Goal: Task Accomplishment & Management: Manage account settings

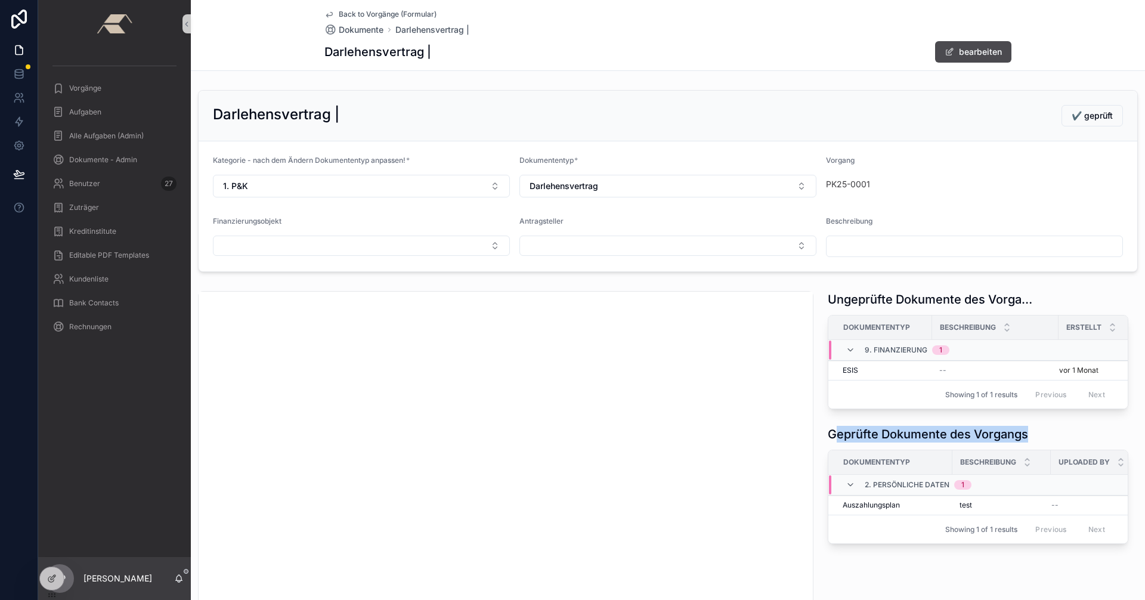
drag, startPoint x: 825, startPoint y: 443, endPoint x: 1050, endPoint y: 438, distance: 224.9
click at [1048, 438] on div "Geprüfte Dokumente des Vorgangs" at bounding box center [978, 434] width 301 height 17
click at [868, 588] on div "Ungeprüfte Dokumente des Vorgangs Dokumententyp Beschreibung Erstellt 9. Finanz…" at bounding box center [978, 591] width 315 height 610
click at [86, 90] on span "Vorgänge" at bounding box center [85, 88] width 32 height 10
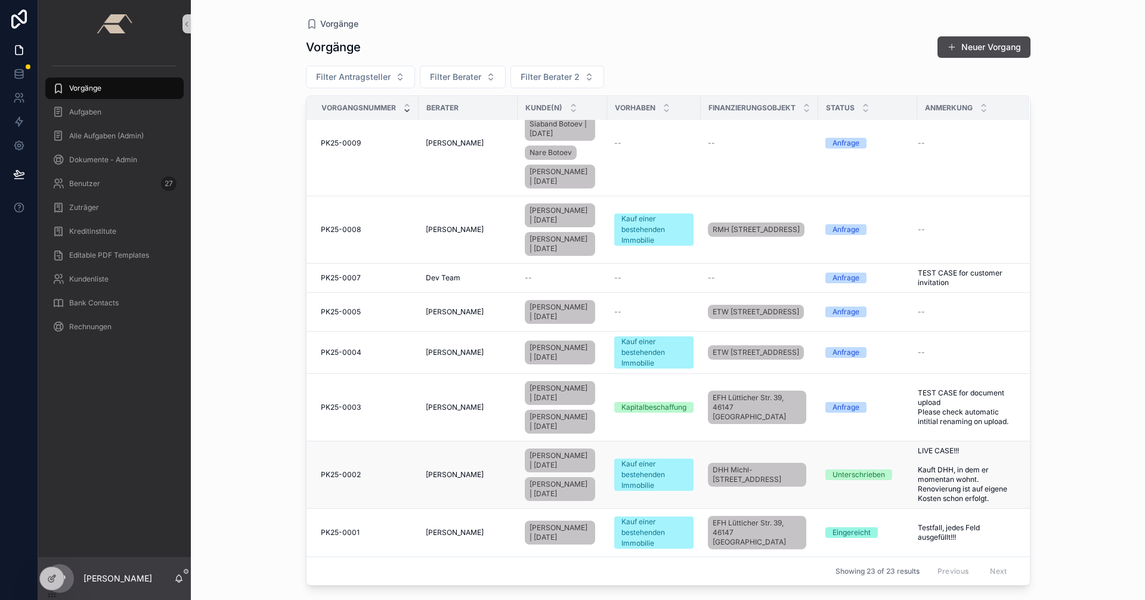
scroll to position [894, 0]
click at [396, 533] on div "PK25-0001 PK25-0001" at bounding box center [366, 533] width 91 height 10
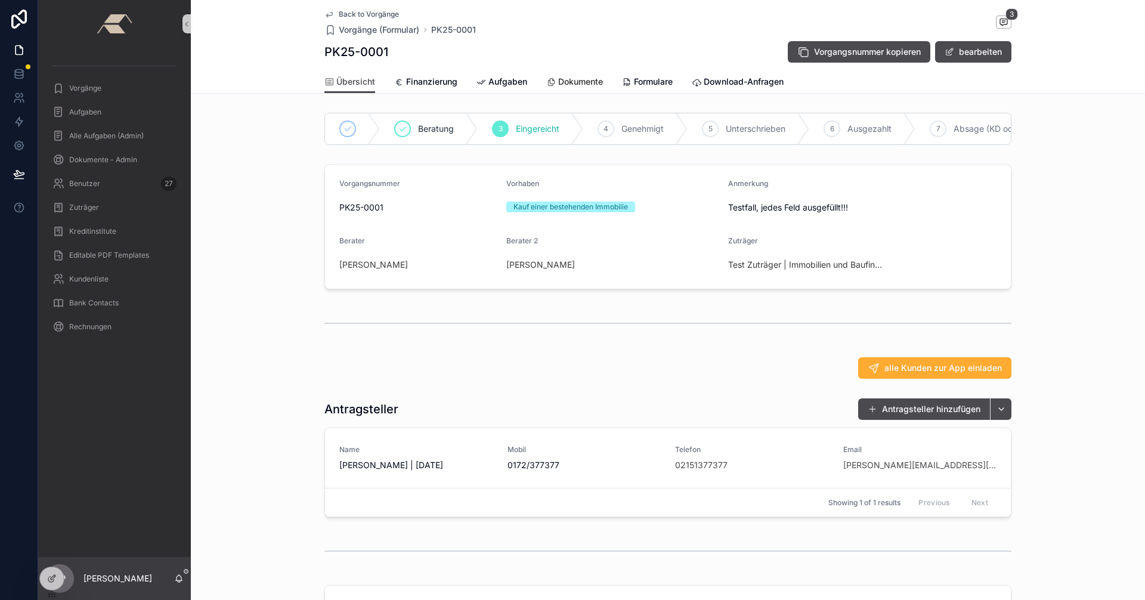
click at [570, 79] on span "Dokumente" at bounding box center [580, 82] width 45 height 12
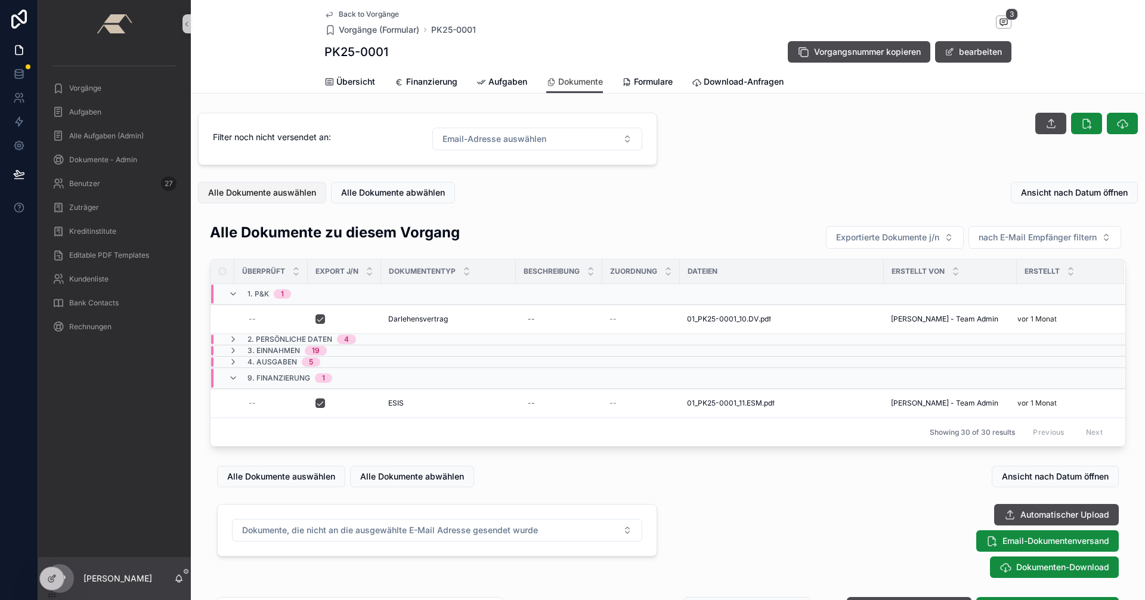
click at [248, 190] on span "Alle Dokumente auswählen" at bounding box center [262, 193] width 108 height 12
click at [1059, 188] on span "Ansicht nach Datum öffnen" at bounding box center [1074, 193] width 107 height 12
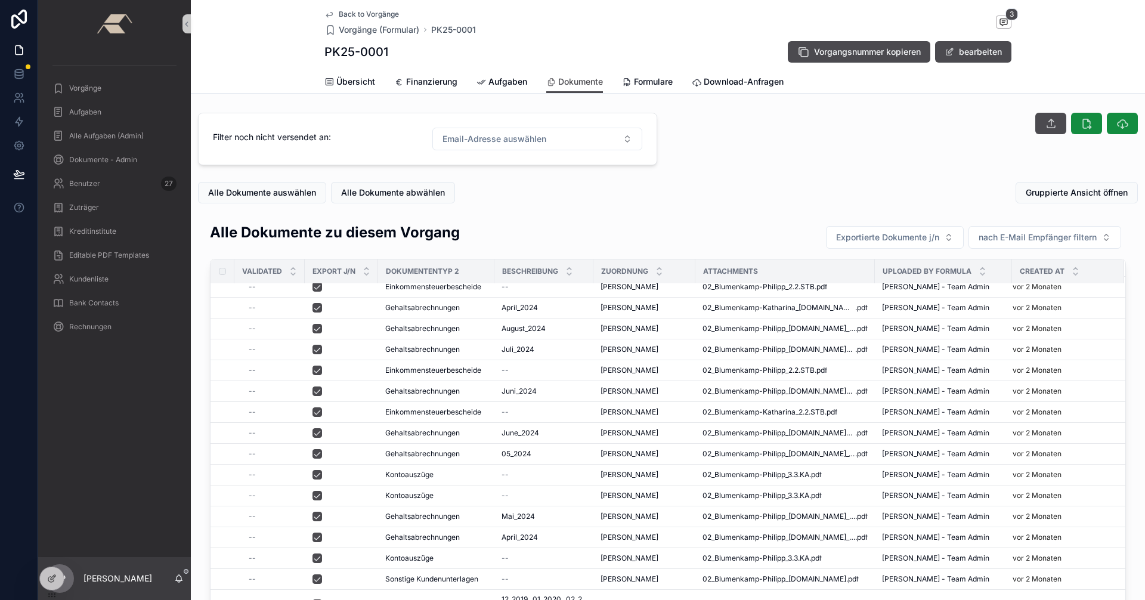
click at [351, 11] on span "Back to Vorgänge" at bounding box center [369, 15] width 60 height 10
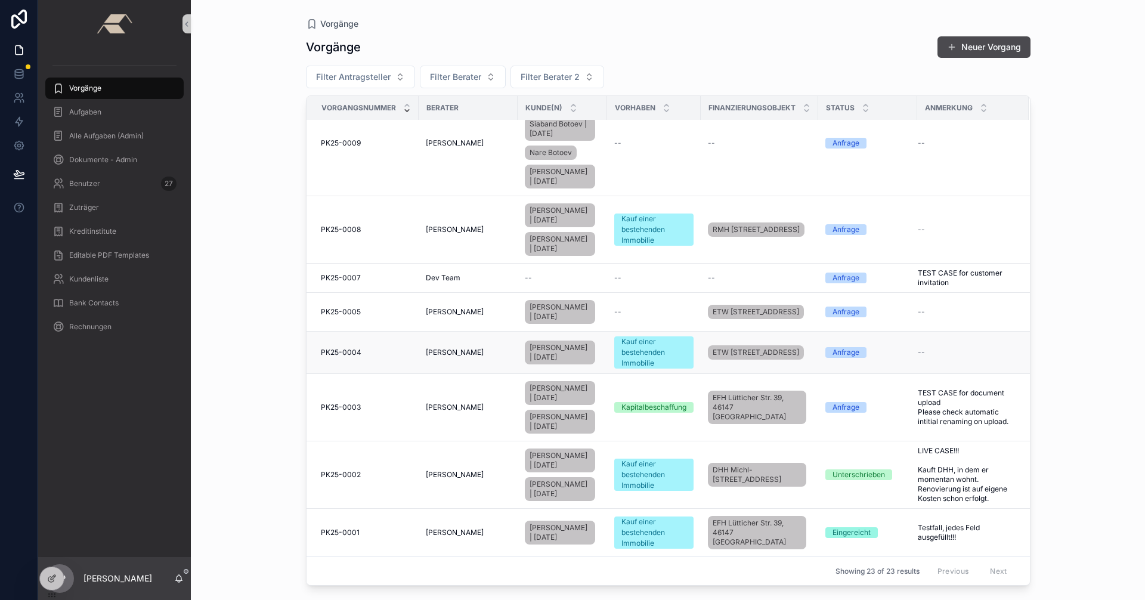
scroll to position [894, 0]
click at [348, 383] on td "PK25-0003 PK25-0003" at bounding box center [363, 407] width 112 height 67
click at [363, 403] on div "PK25-0003 PK25-0003" at bounding box center [366, 408] width 91 height 10
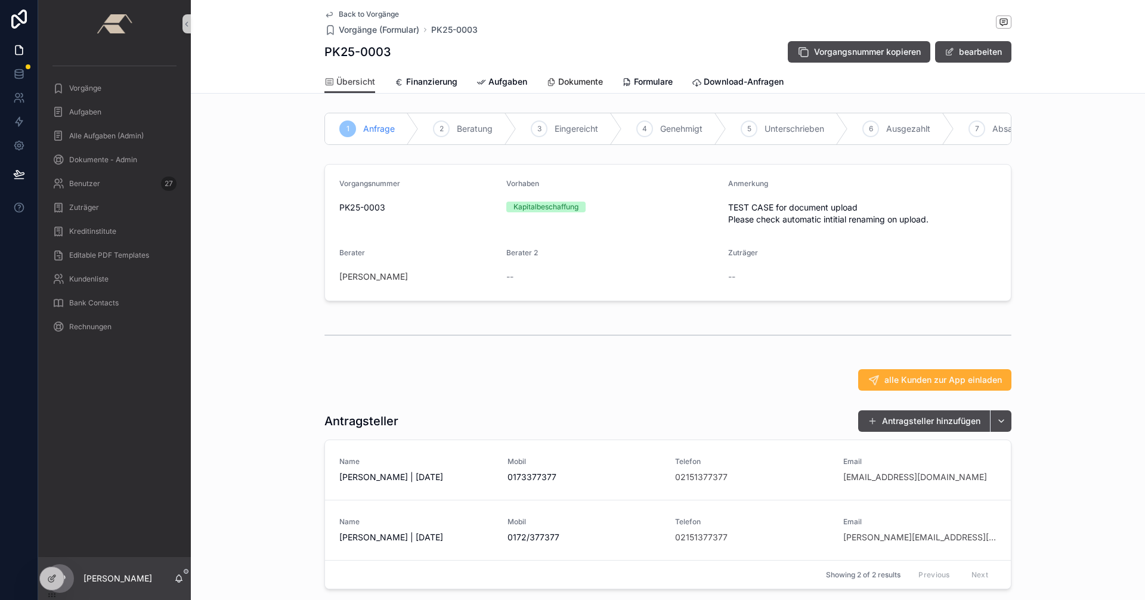
click at [568, 73] on link "Dokumente" at bounding box center [574, 83] width 57 height 24
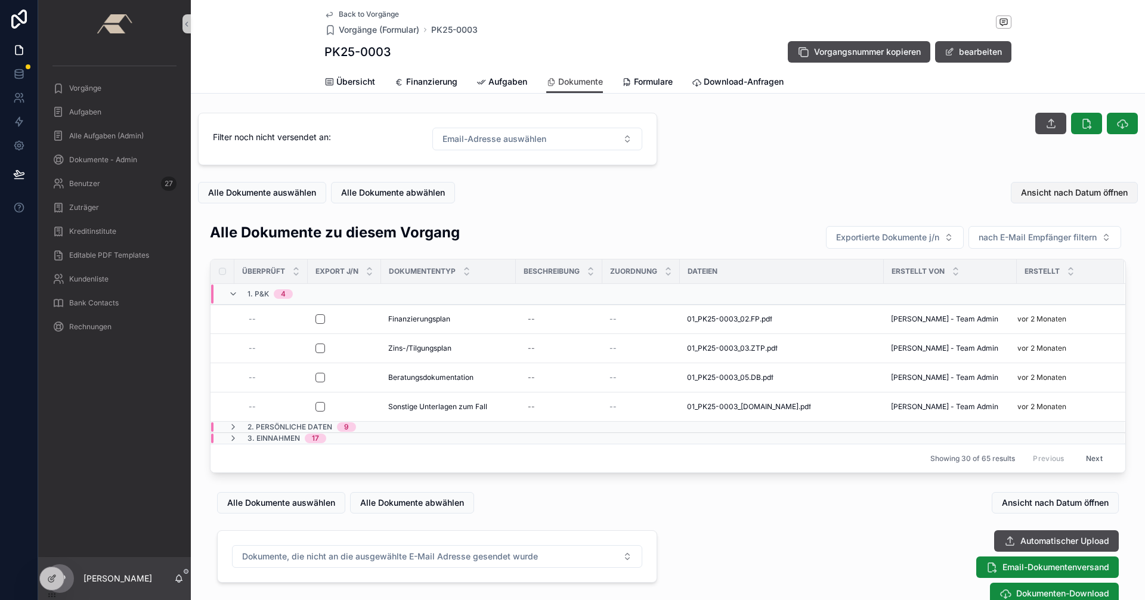
click at [1040, 193] on span "Ansicht nach Datum öffnen" at bounding box center [1074, 193] width 107 height 12
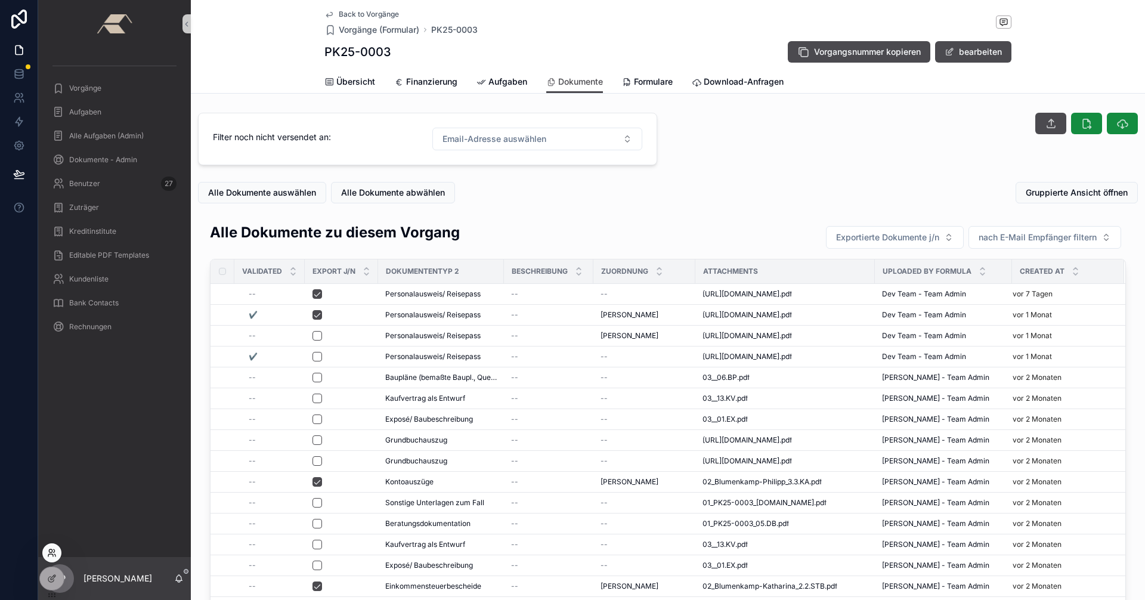
click at [54, 555] on icon at bounding box center [52, 553] width 10 height 10
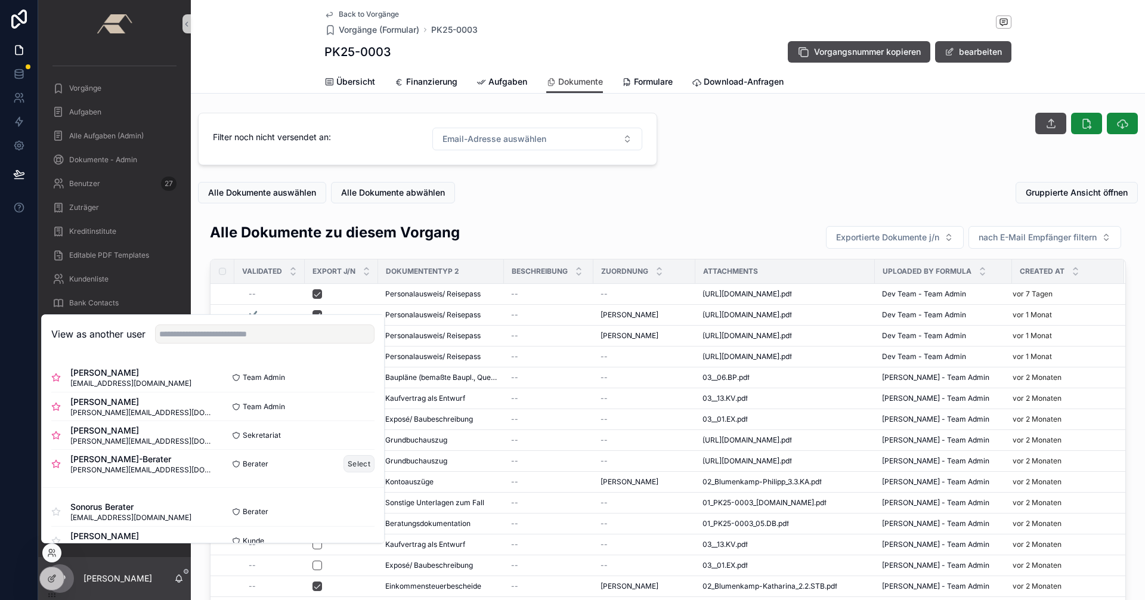
click at [349, 465] on button "Select" at bounding box center [359, 463] width 31 height 17
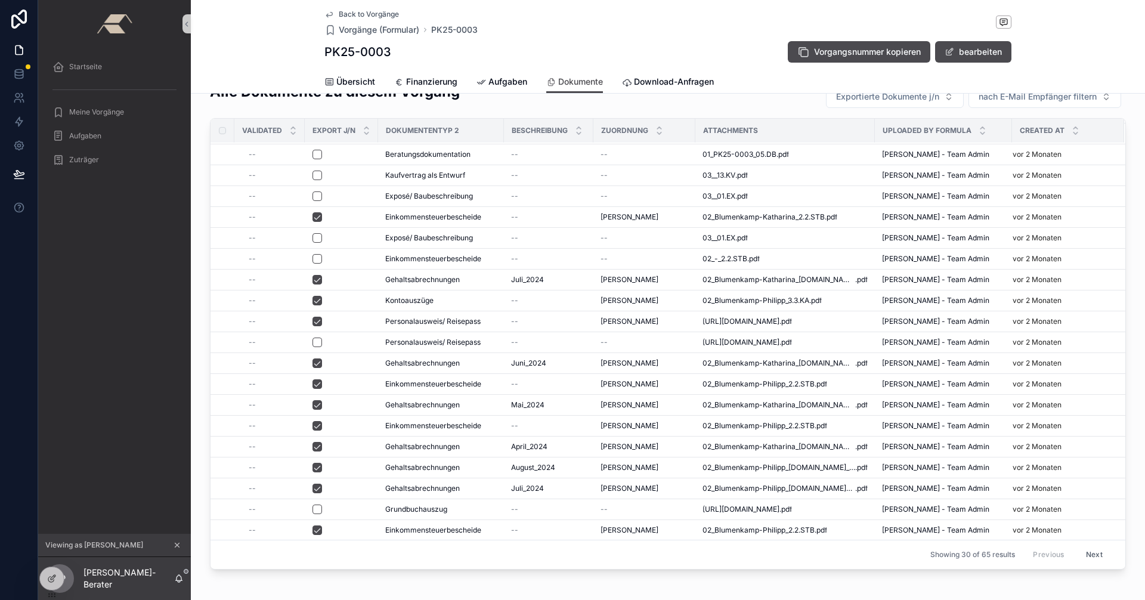
scroll to position [191, 0]
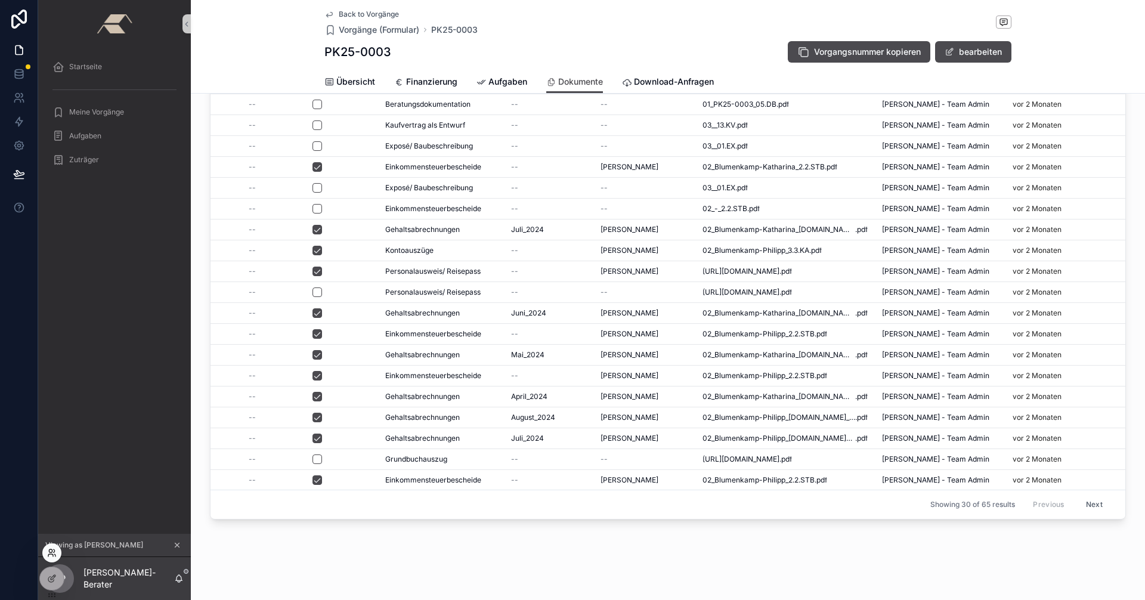
click at [47, 552] on icon at bounding box center [52, 553] width 10 height 10
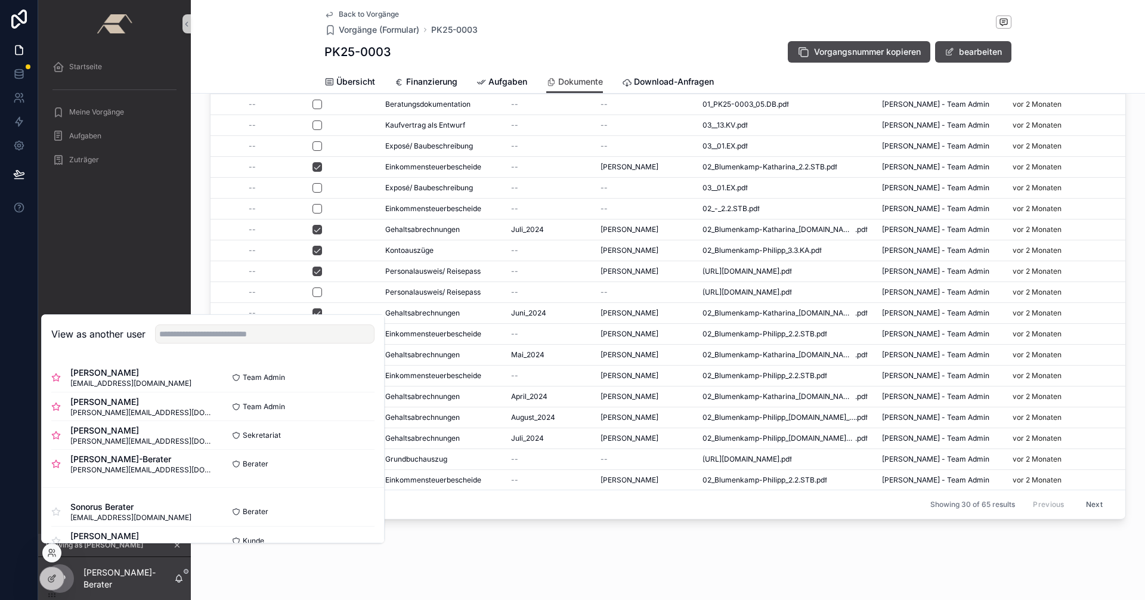
click at [458, 572] on div "Back to Vorgänge Vorgänge (Formular) PK25-0003 PK25-0003 Vorgangsnummer kopiere…" at bounding box center [668, 204] width 954 height 791
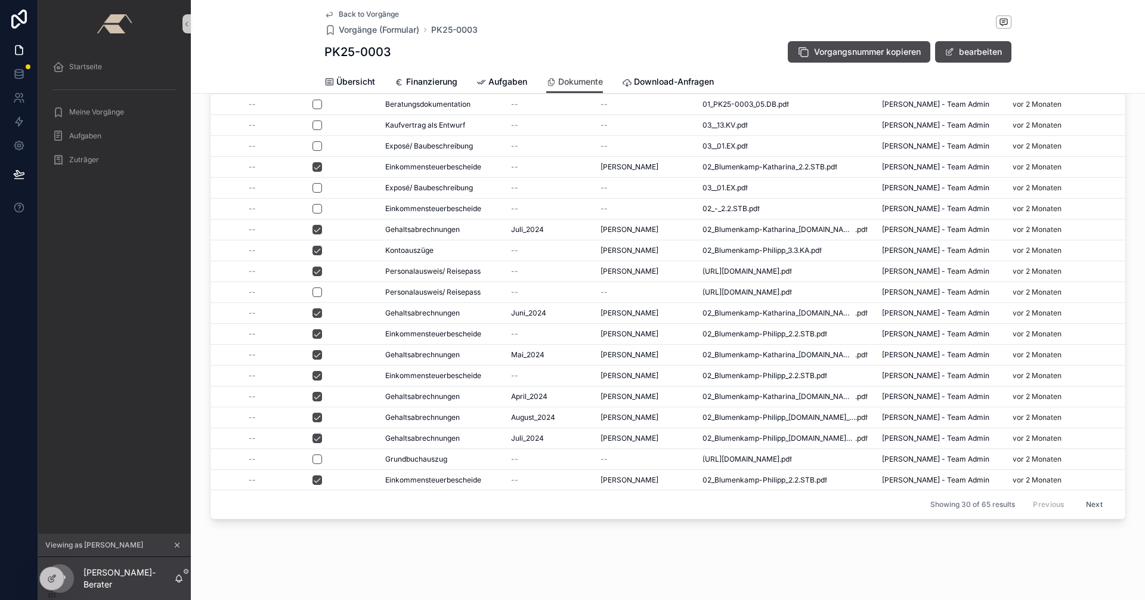
click at [179, 544] on icon "scrollable content" at bounding box center [177, 545] width 8 height 8
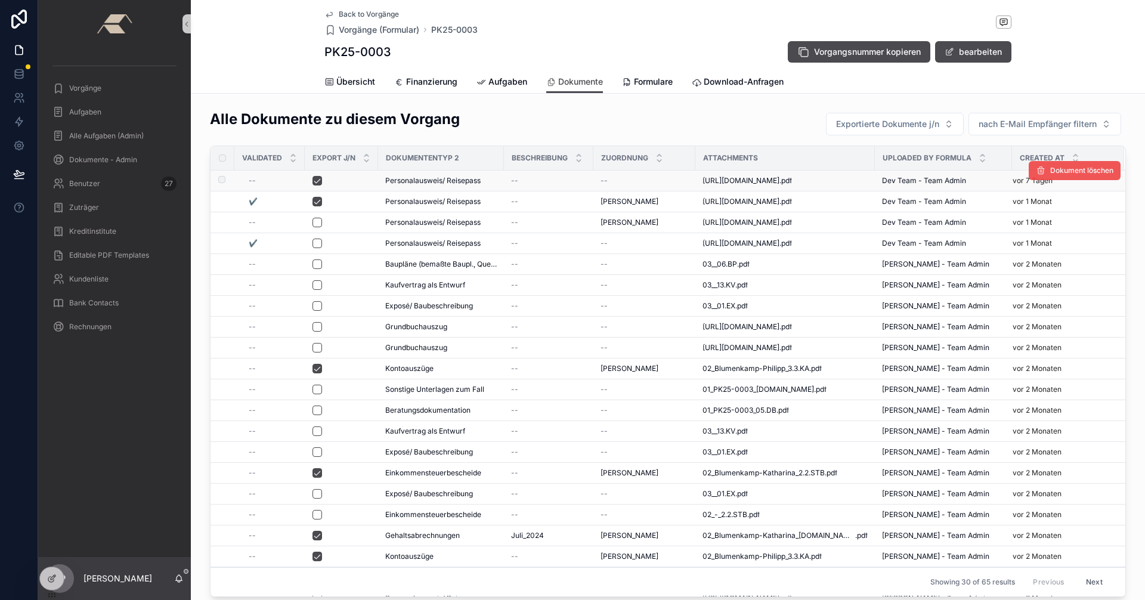
scroll to position [0, 0]
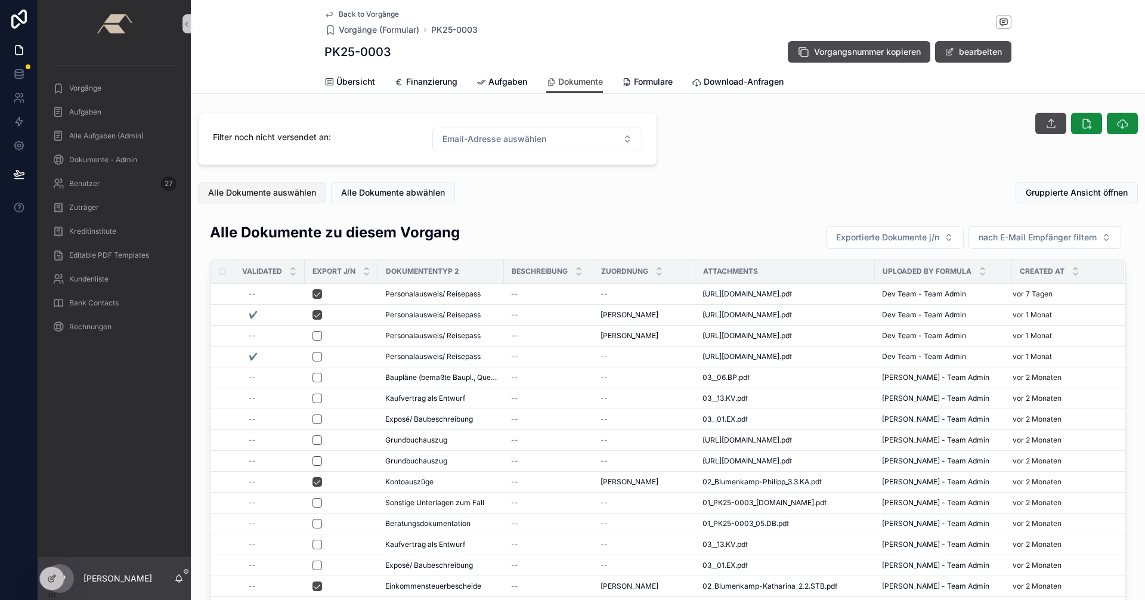
click at [255, 193] on span "Alle Dokumente auswählen" at bounding box center [262, 193] width 108 height 12
click at [50, 582] on icon at bounding box center [52, 579] width 10 height 10
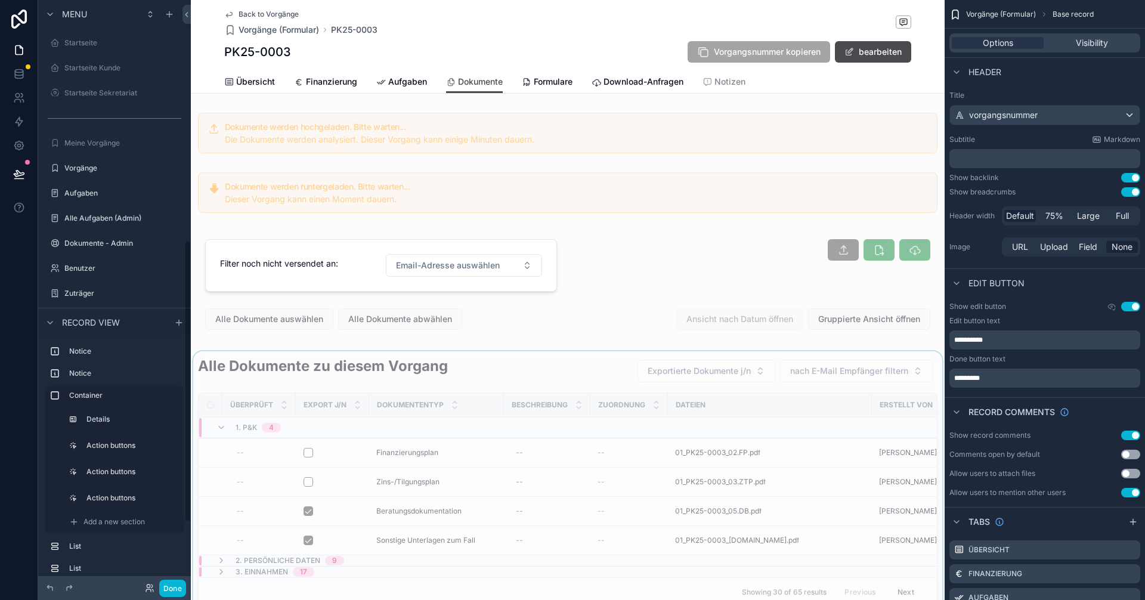
scroll to position [500, 0]
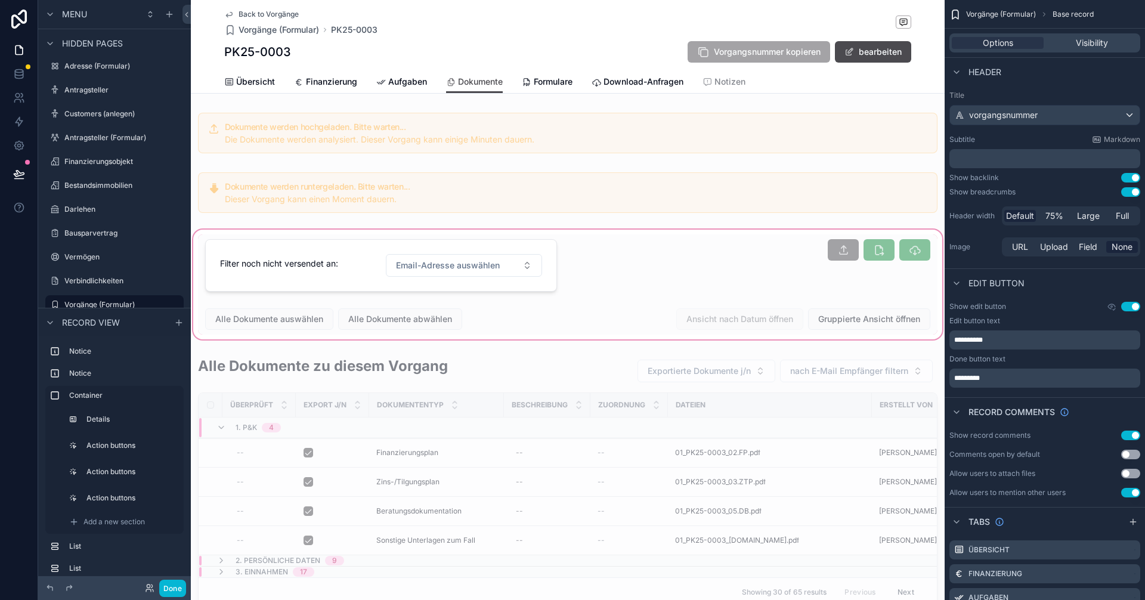
click at [292, 320] on div "scrollable content" at bounding box center [568, 284] width 754 height 115
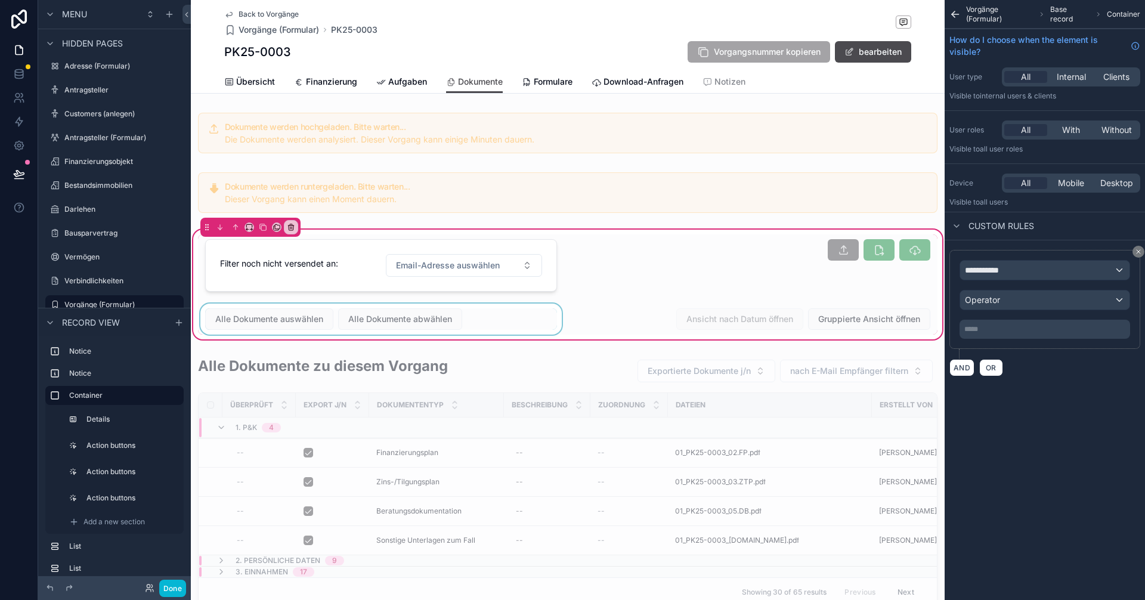
click at [339, 317] on div "scrollable content" at bounding box center [381, 319] width 366 height 31
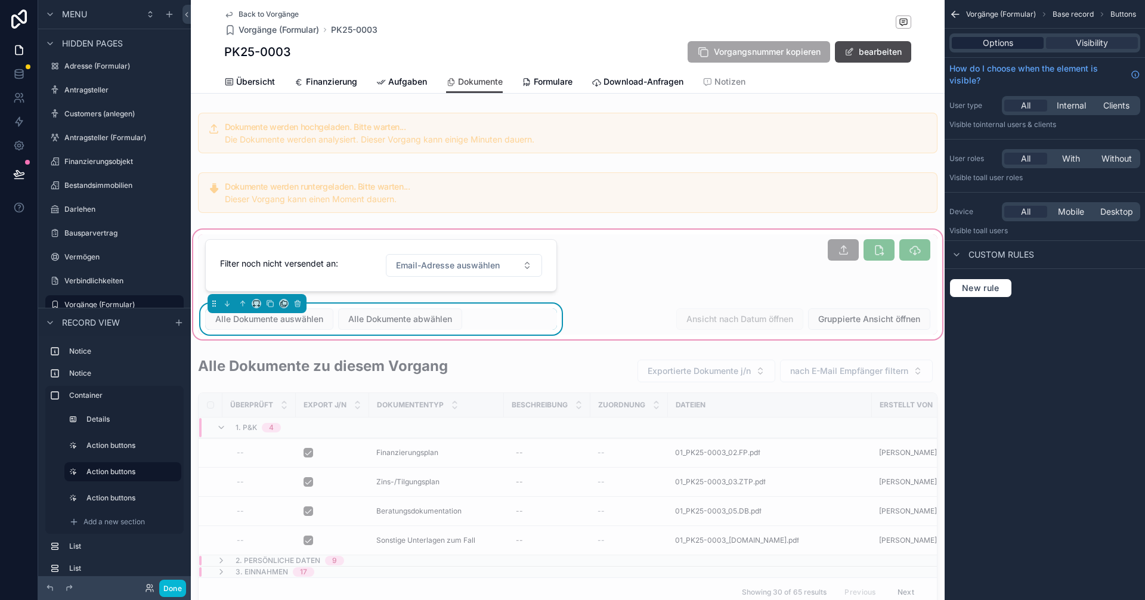
click at [1015, 41] on div "Options" at bounding box center [998, 43] width 92 height 12
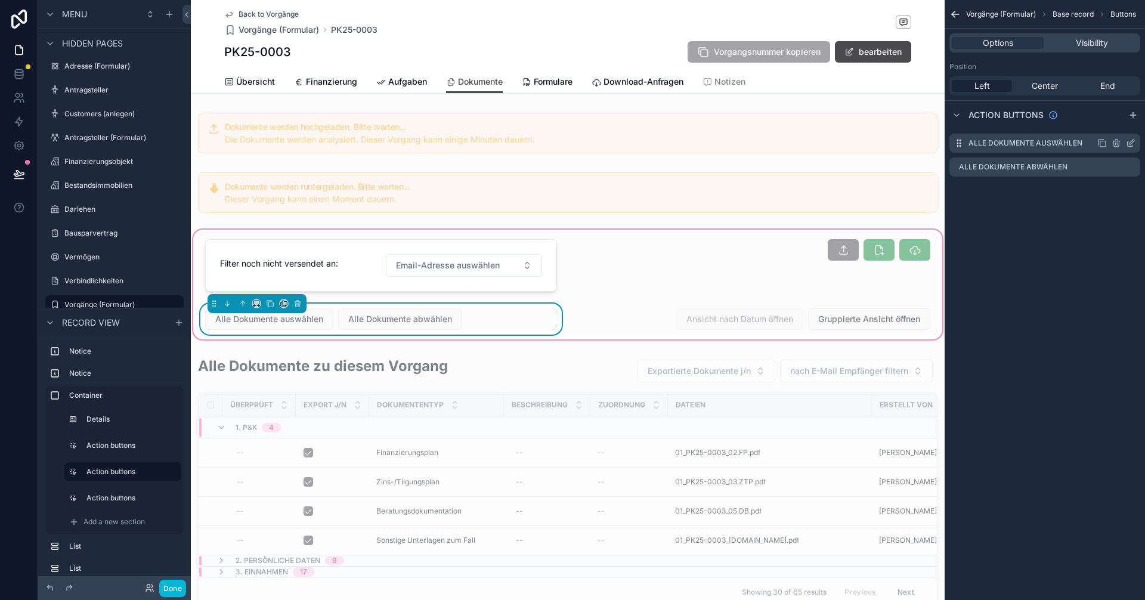
click at [1131, 143] on icon "scrollable content" at bounding box center [1131, 143] width 10 height 10
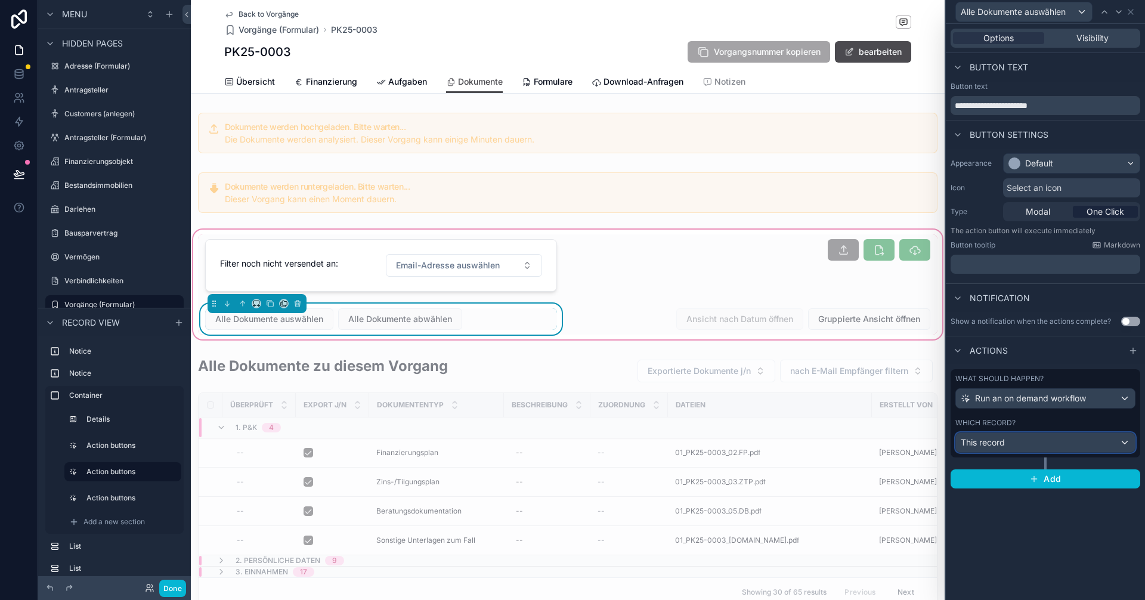
click at [1066, 444] on div "This record" at bounding box center [1045, 442] width 179 height 19
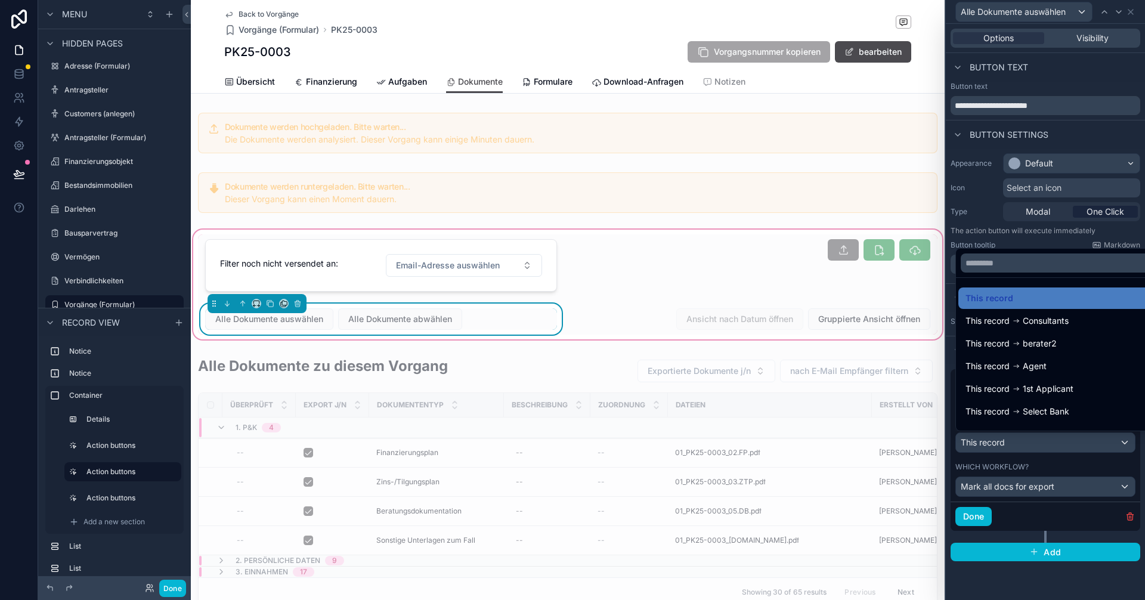
click at [1066, 444] on div at bounding box center [1045, 300] width 199 height 600
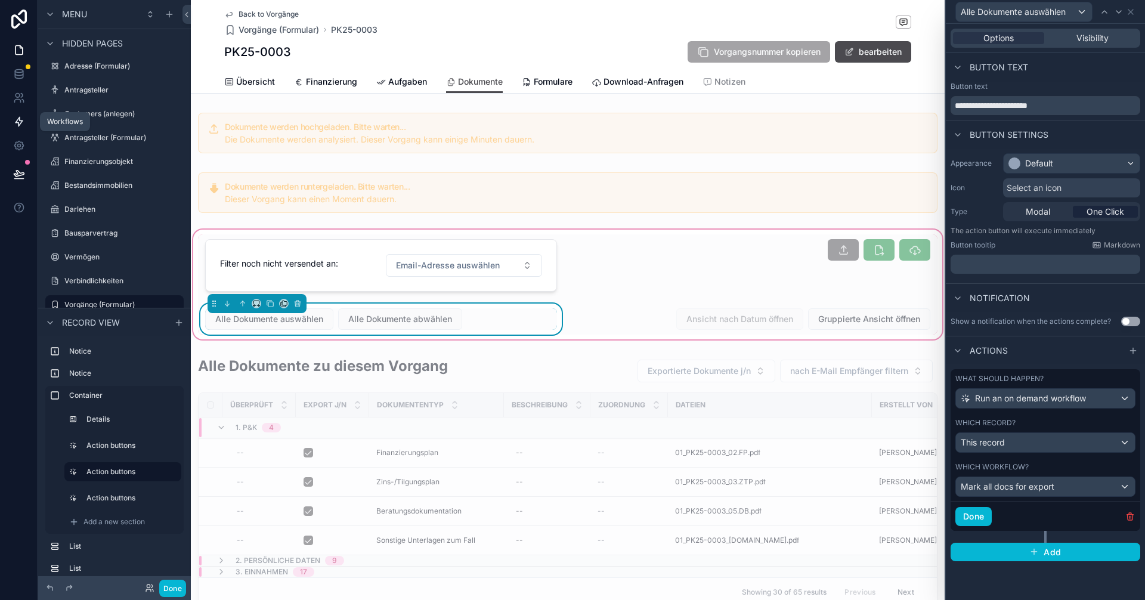
click at [21, 120] on icon at bounding box center [19, 121] width 7 height 9
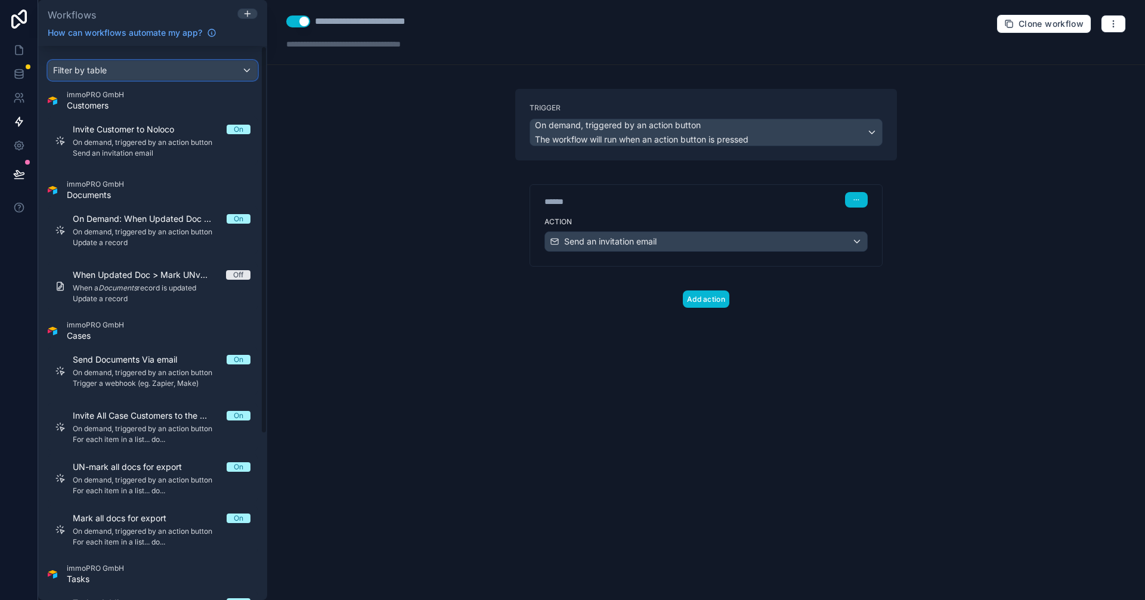
click at [98, 67] on span "Filter by table" at bounding box center [80, 70] width 54 height 10
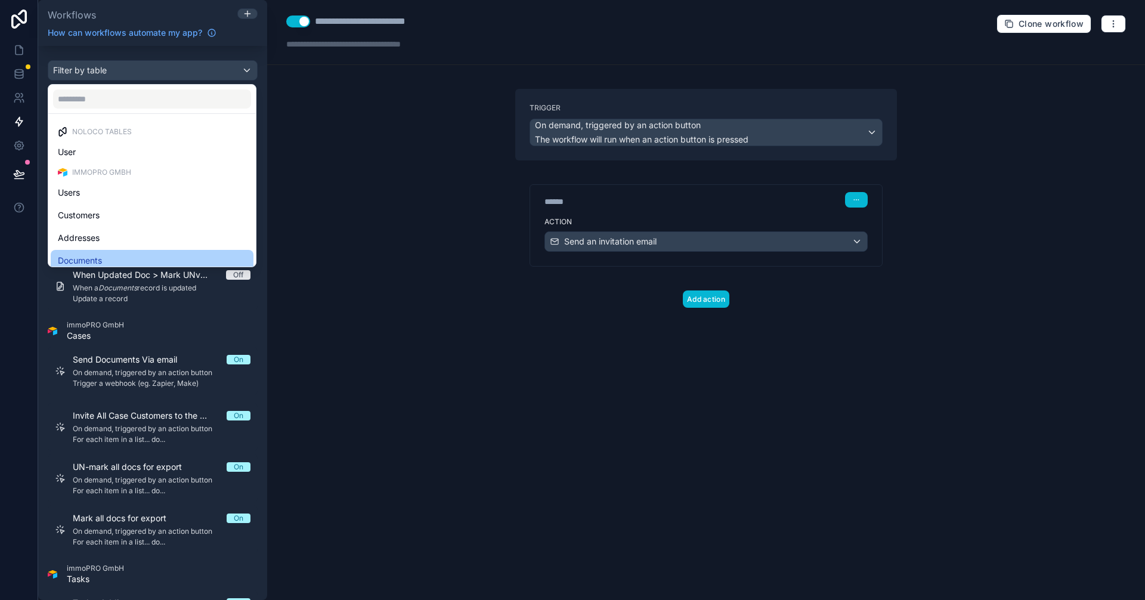
click at [107, 256] on div "Documents" at bounding box center [152, 260] width 188 height 14
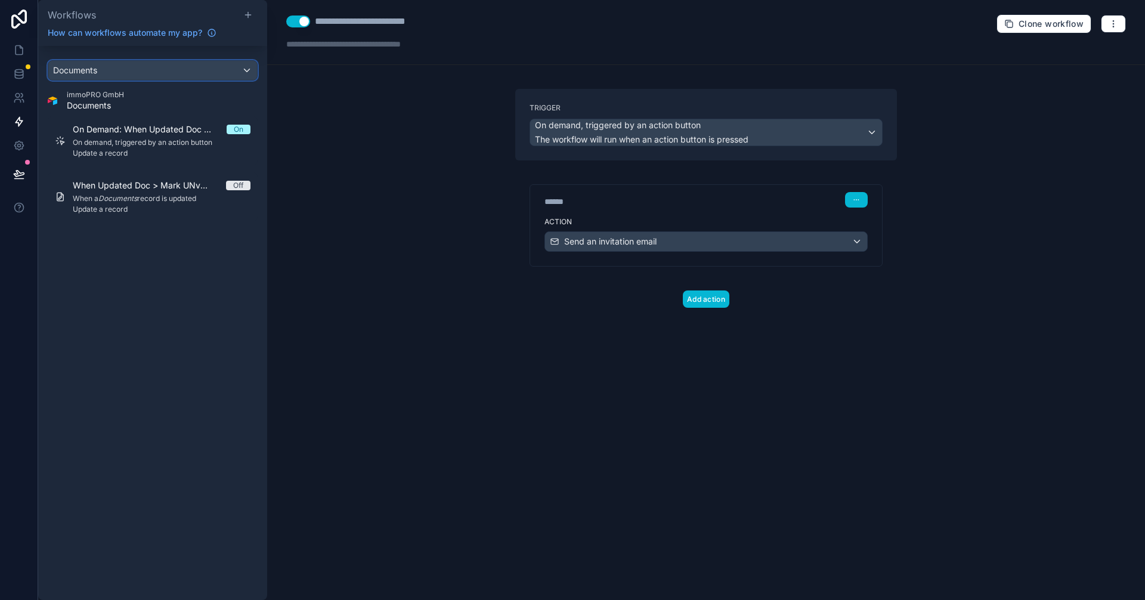
click at [94, 69] on span "Documents" at bounding box center [75, 70] width 44 height 12
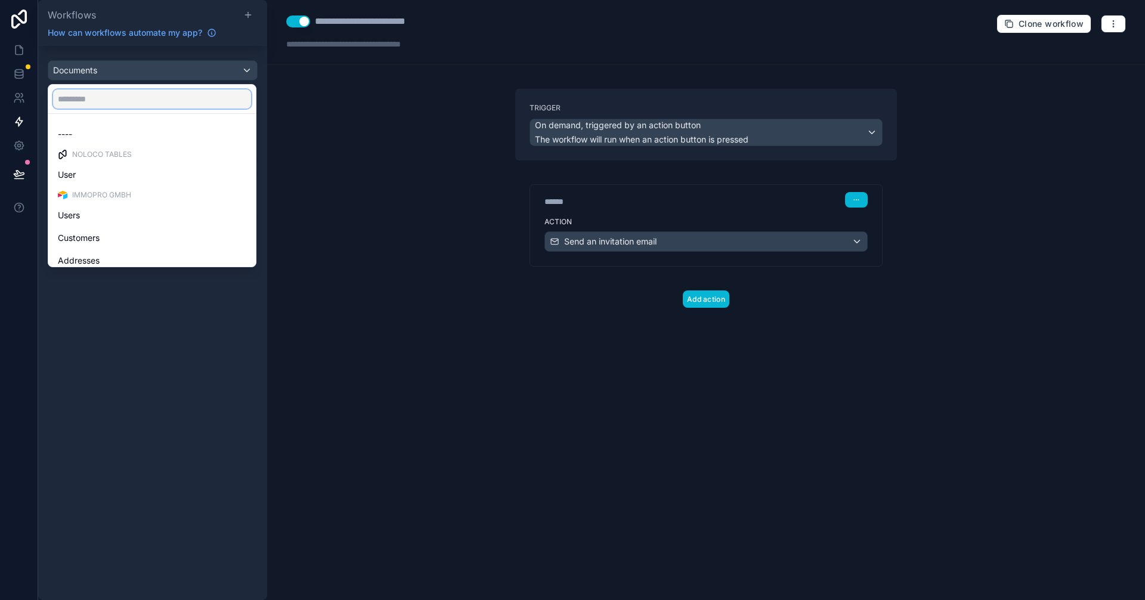
click at [99, 98] on input "text" at bounding box center [152, 98] width 198 height 19
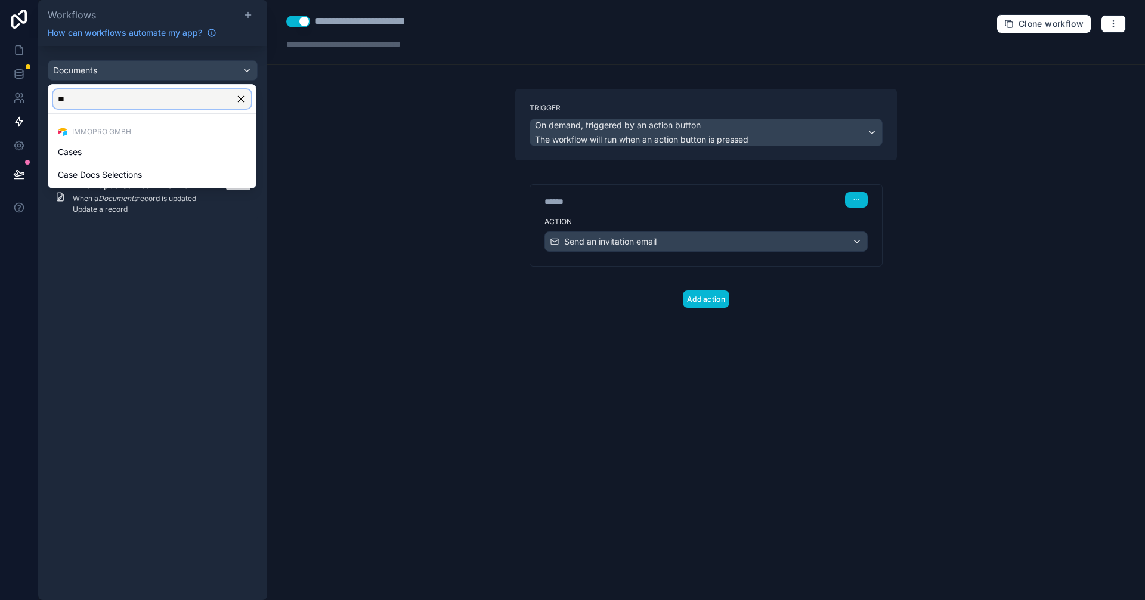
type input "***"
click at [114, 156] on div "Cases" at bounding box center [152, 152] width 188 height 14
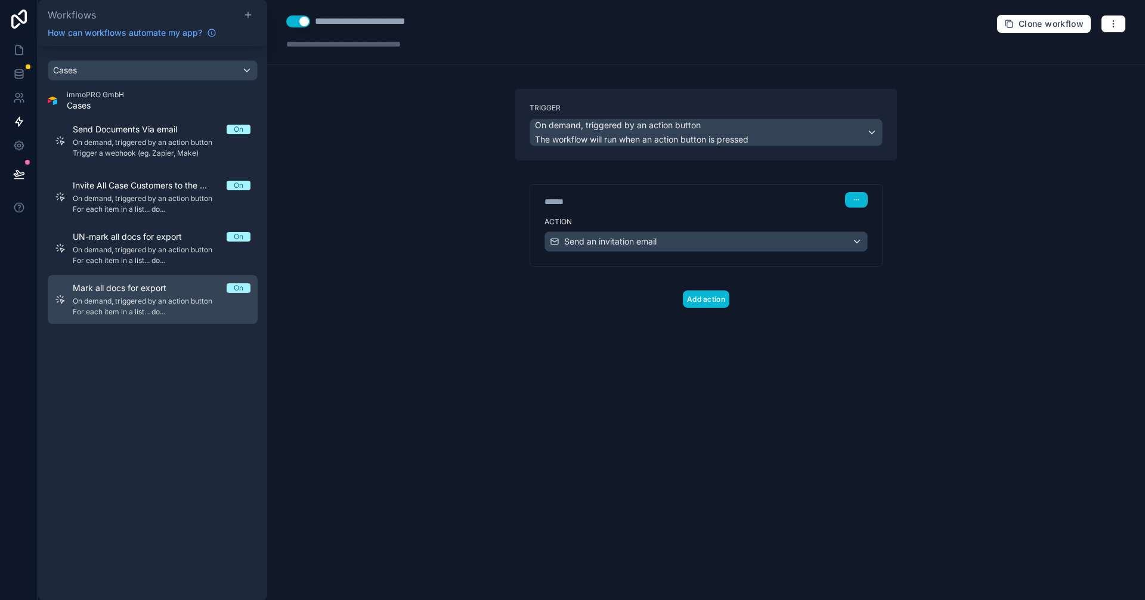
click at [134, 293] on span "Mark all docs for export" at bounding box center [127, 288] width 108 height 12
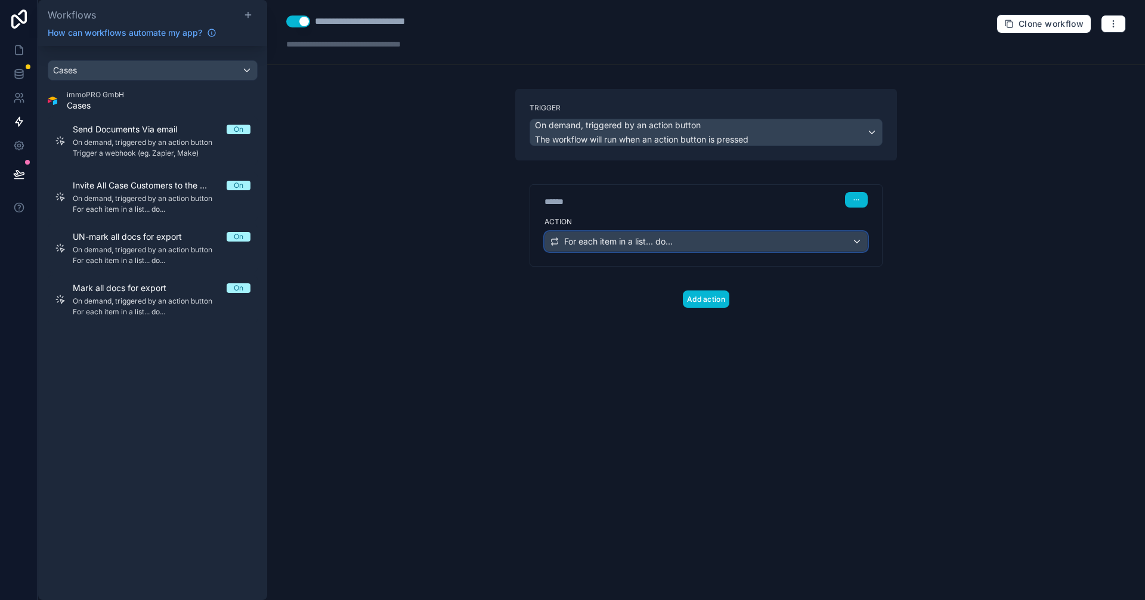
click at [645, 246] on span "For each item in a list... do..." at bounding box center [618, 242] width 109 height 12
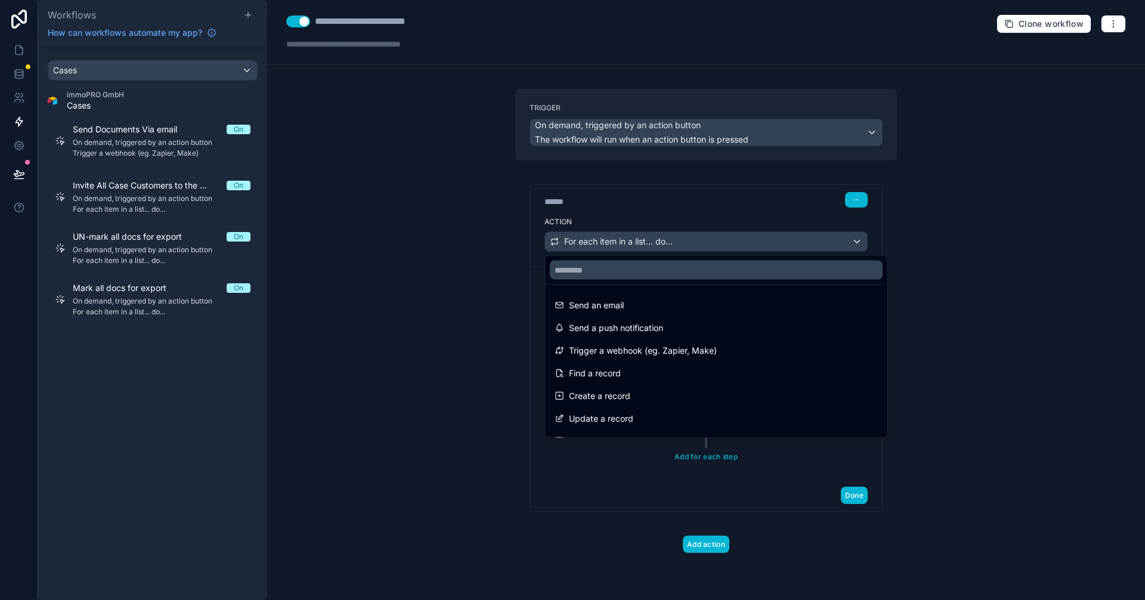
click at [647, 244] on div at bounding box center [572, 300] width 1145 height 600
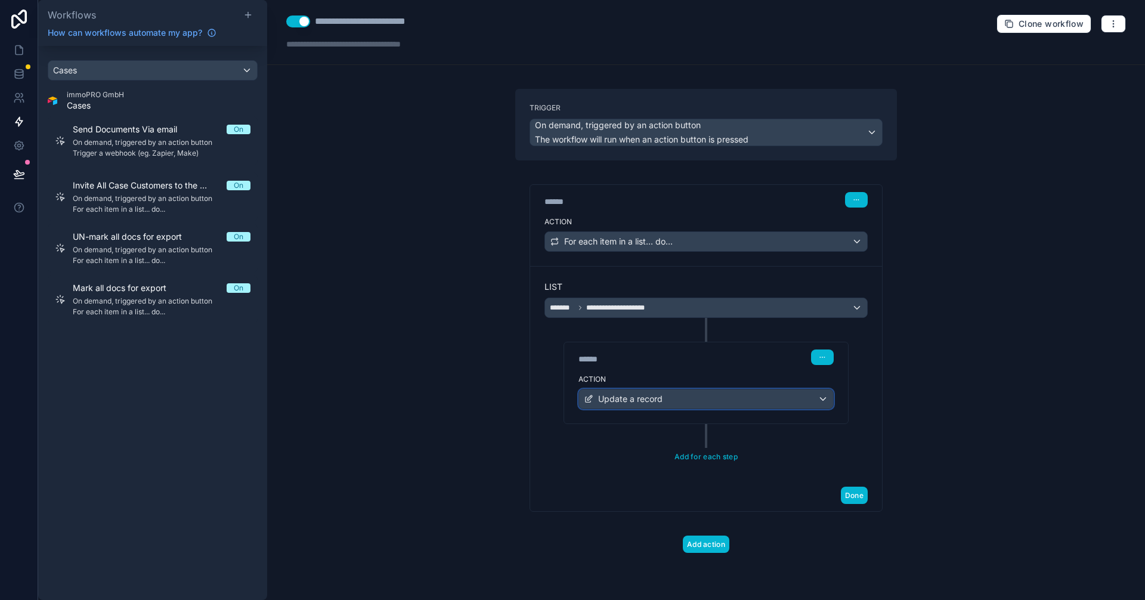
click at [691, 401] on div "Update a record" at bounding box center [706, 398] width 254 height 19
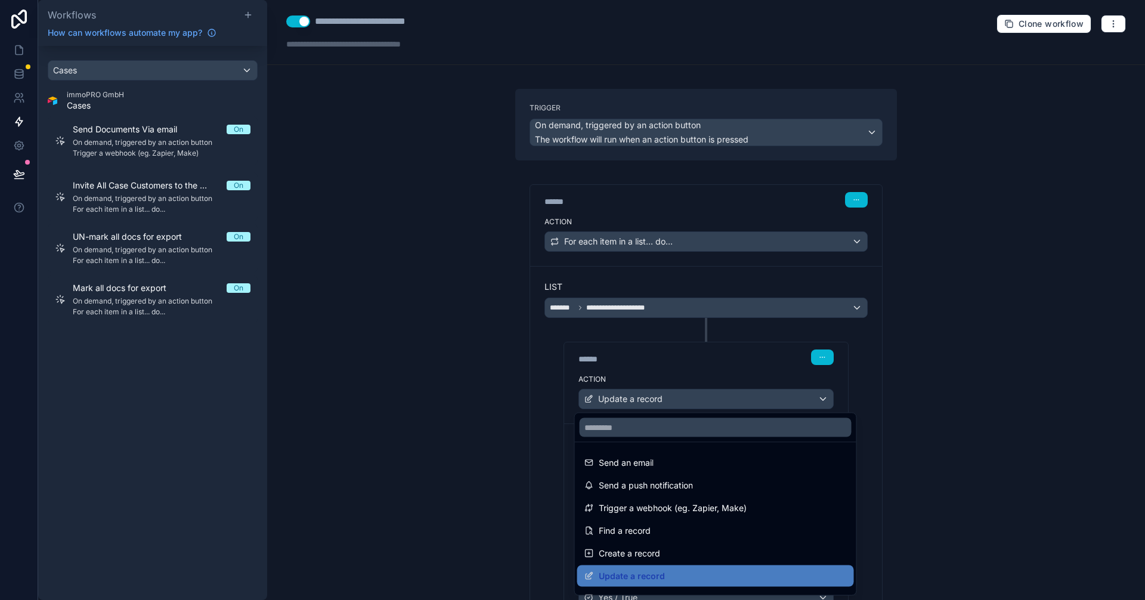
click at [691, 401] on div at bounding box center [572, 300] width 1145 height 600
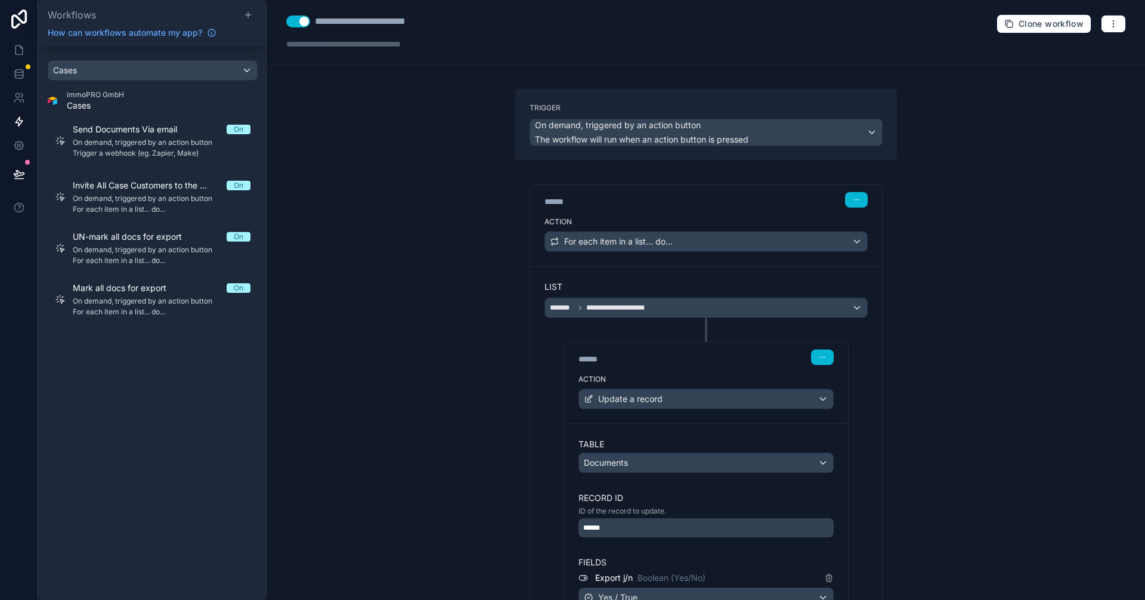
click at [953, 287] on div "**********" at bounding box center [706, 300] width 878 height 600
click at [16, 51] on icon at bounding box center [19, 50] width 7 height 9
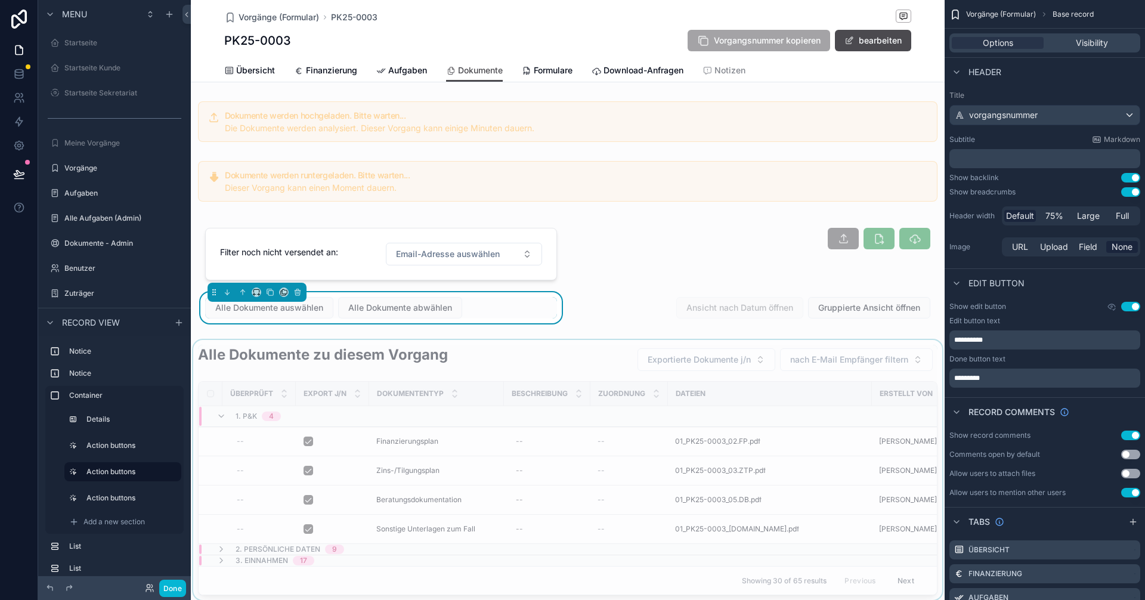
scroll to position [500, 0]
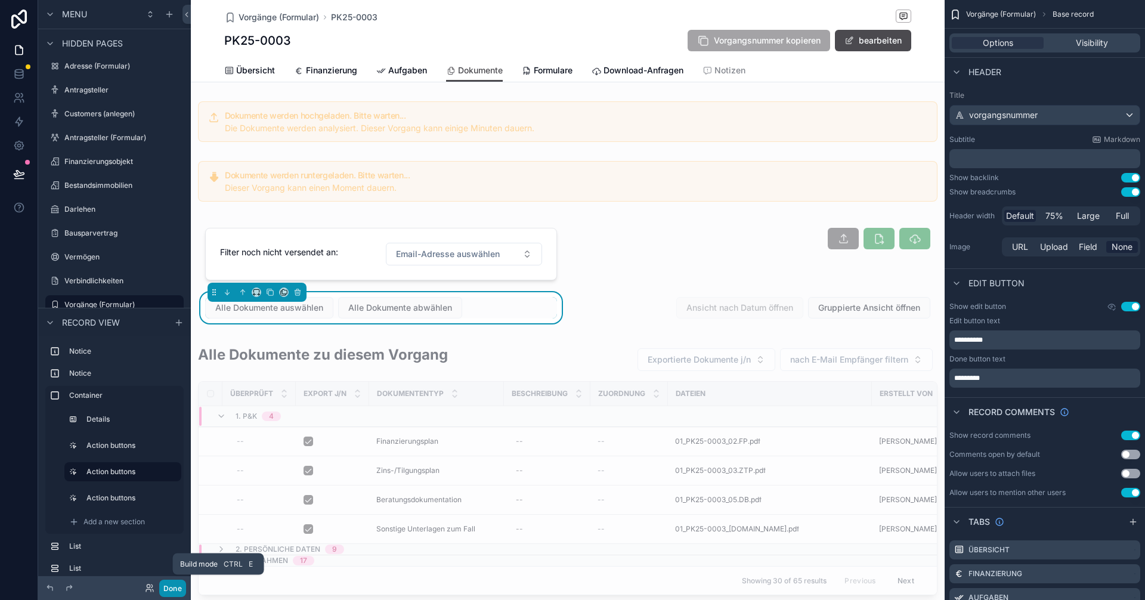
click at [179, 592] on button "Done" at bounding box center [172, 588] width 27 height 17
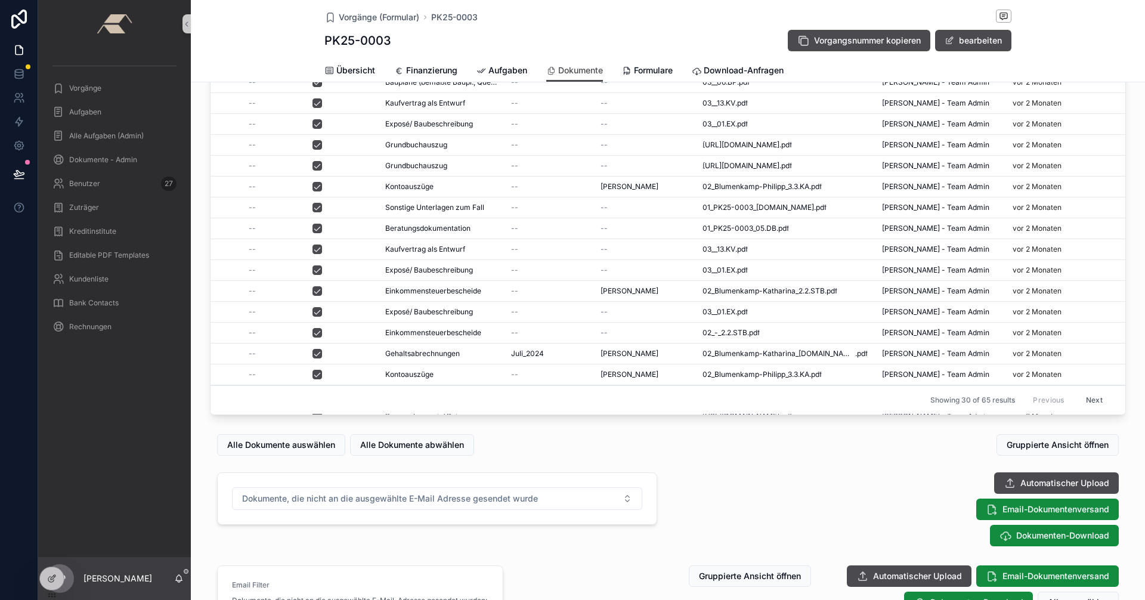
scroll to position [298, 0]
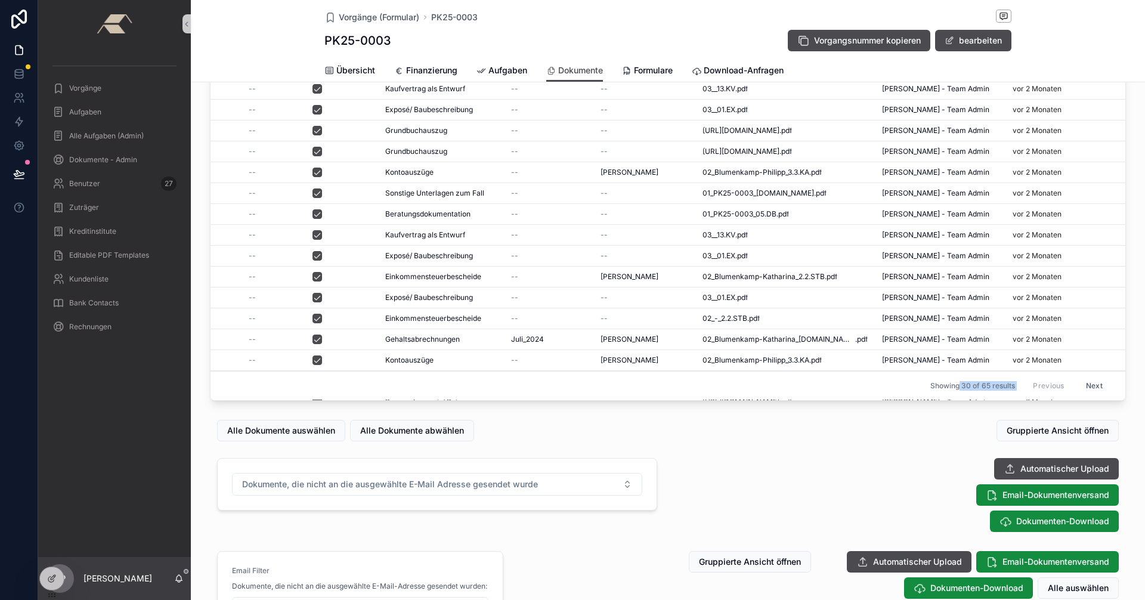
drag, startPoint x: 946, startPoint y: 386, endPoint x: 1024, endPoint y: 390, distance: 78.2
click at [1020, 390] on div "Showing 30 of 65 results Previous Next" at bounding box center [668, 386] width 915 height 29
click at [56, 580] on icon at bounding box center [52, 579] width 10 height 10
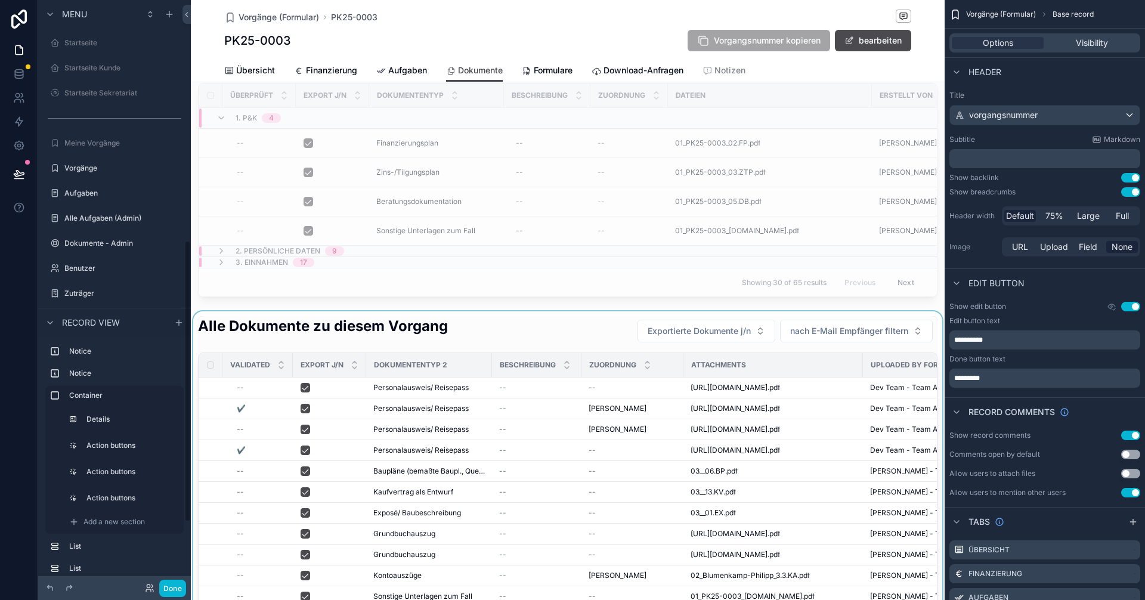
scroll to position [500, 0]
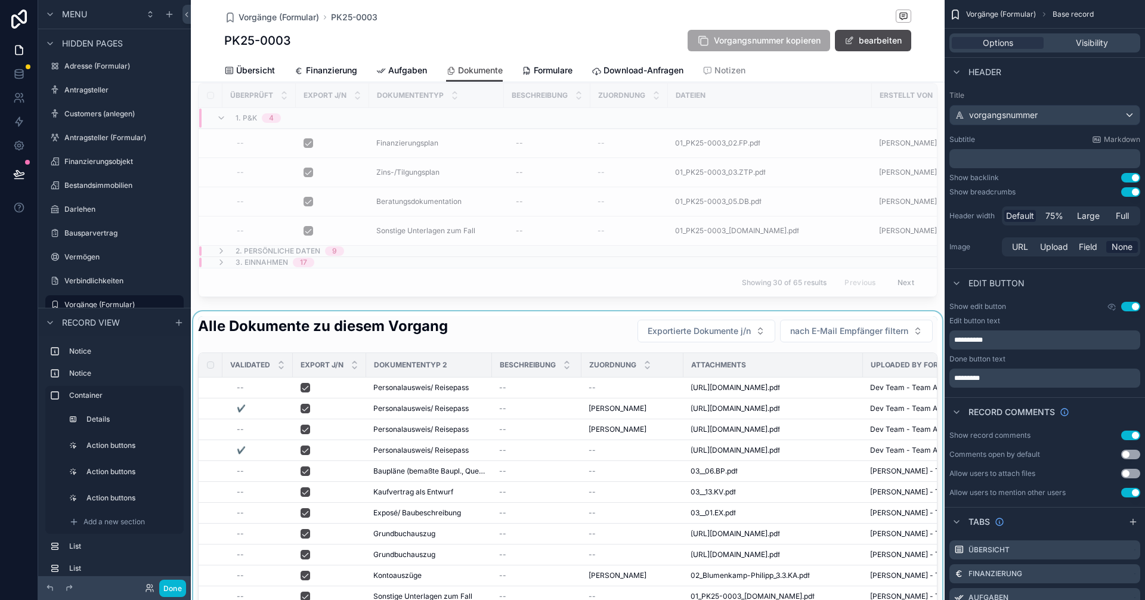
click at [483, 325] on div "scrollable content" at bounding box center [568, 559] width 754 height 497
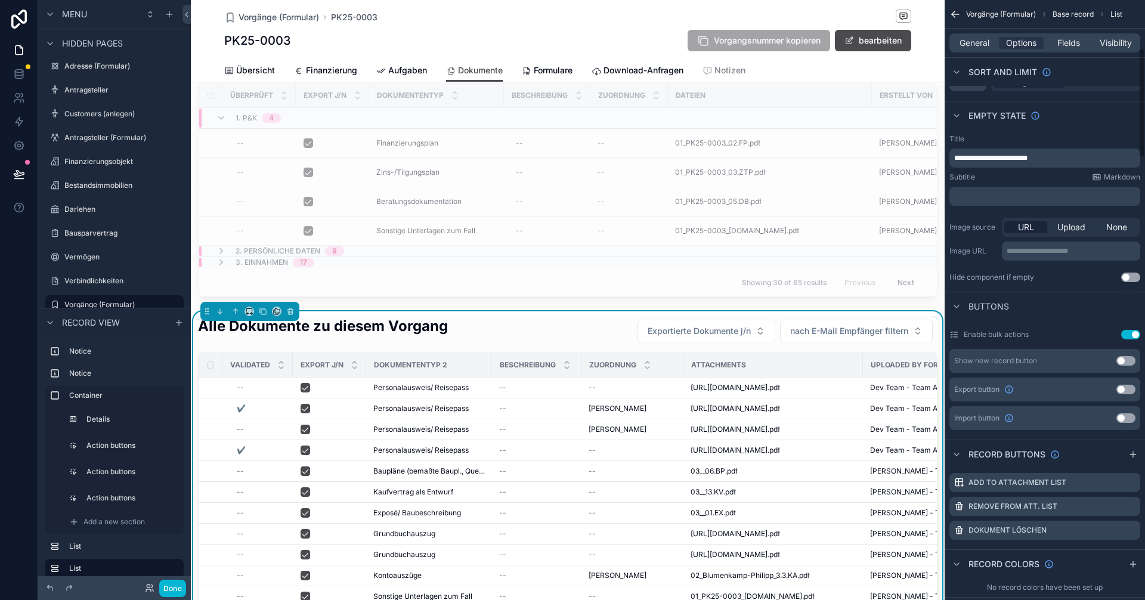
scroll to position [239, 0]
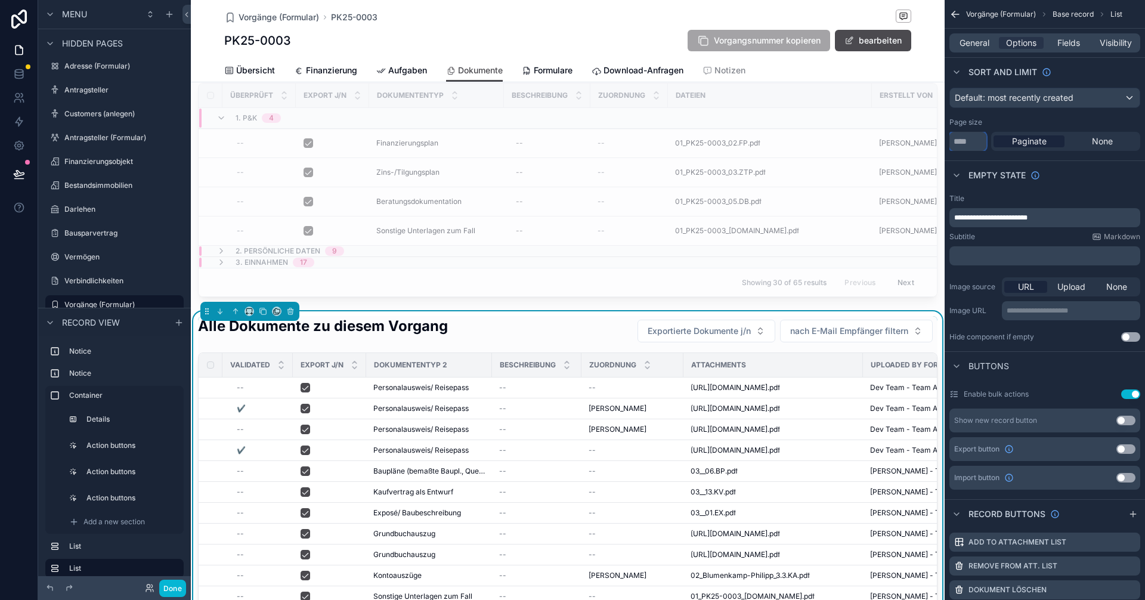
click at [967, 139] on input "**" at bounding box center [967, 141] width 37 height 19
type input "*"
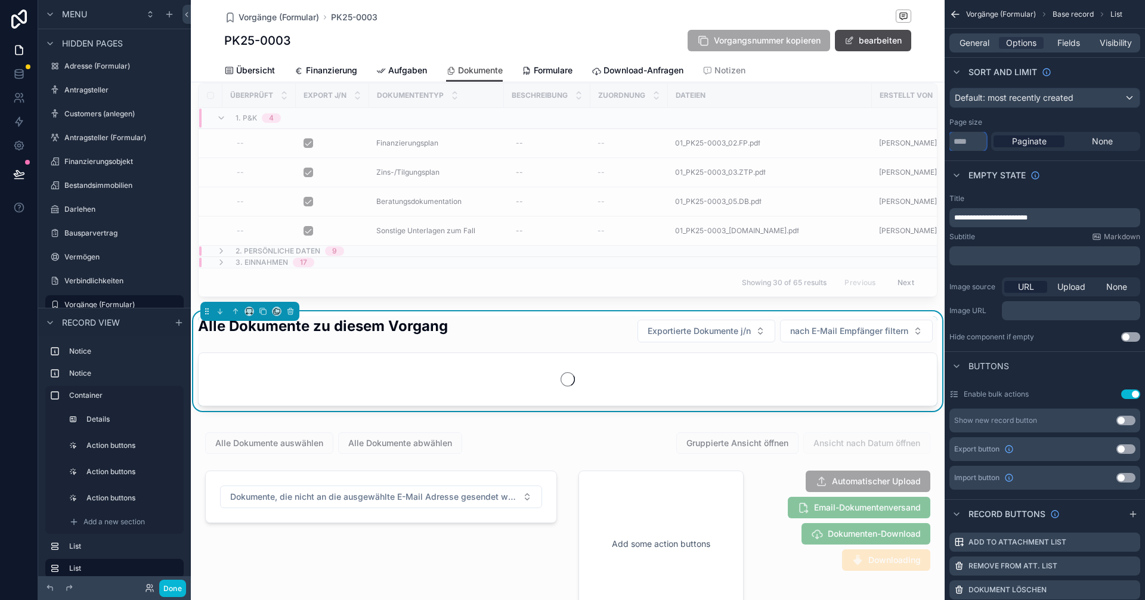
type input "***"
click at [1071, 174] on div "Empty state" at bounding box center [1045, 174] width 200 height 29
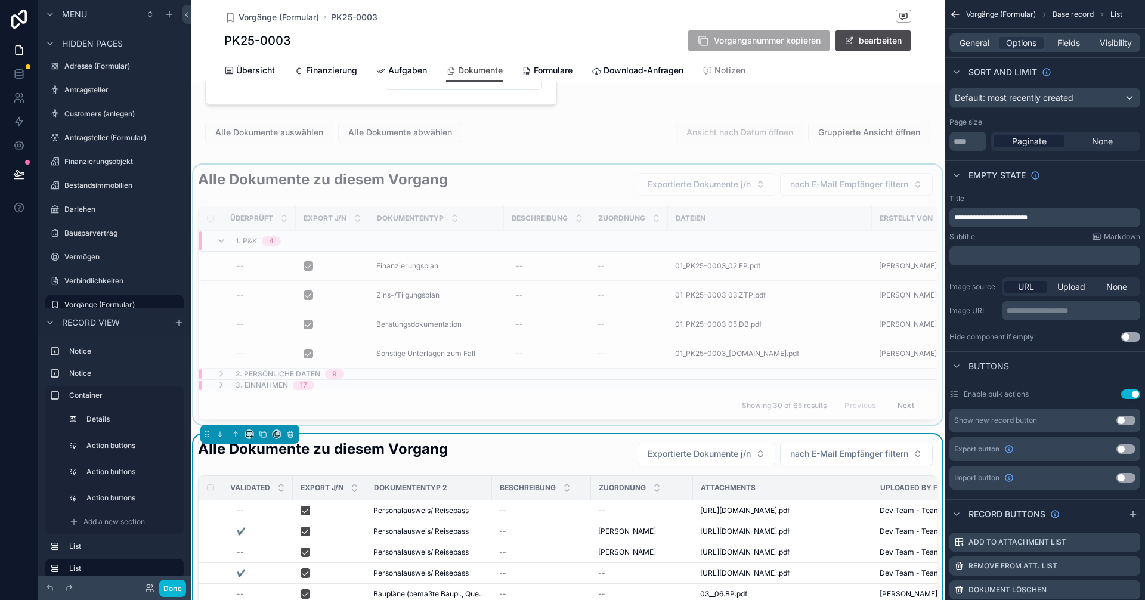
scroll to position [119, 0]
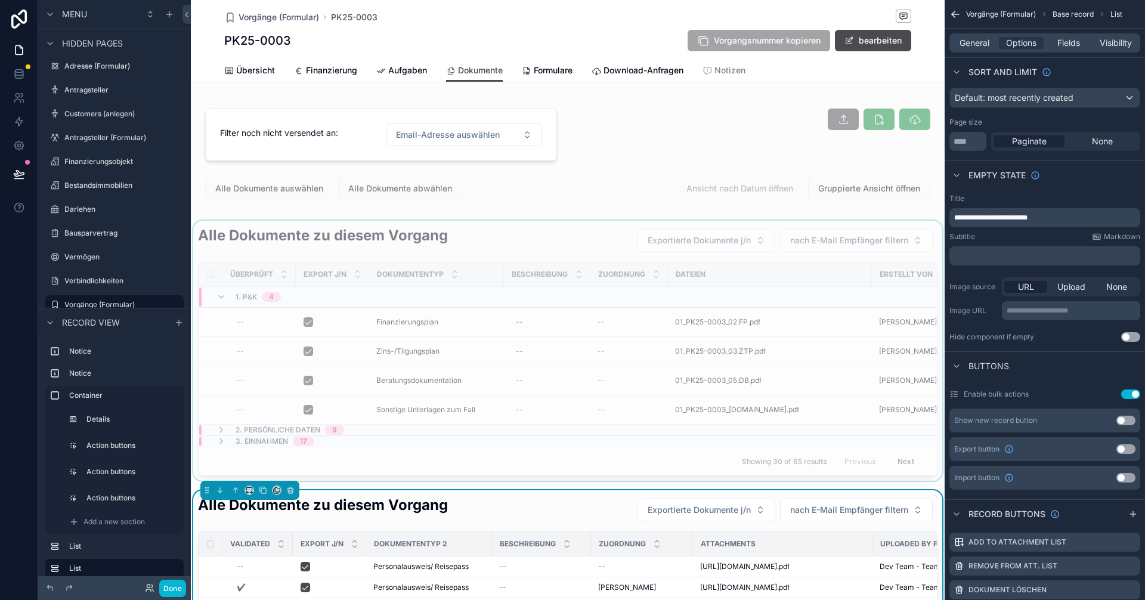
click at [488, 231] on div "scrollable content" at bounding box center [568, 351] width 754 height 260
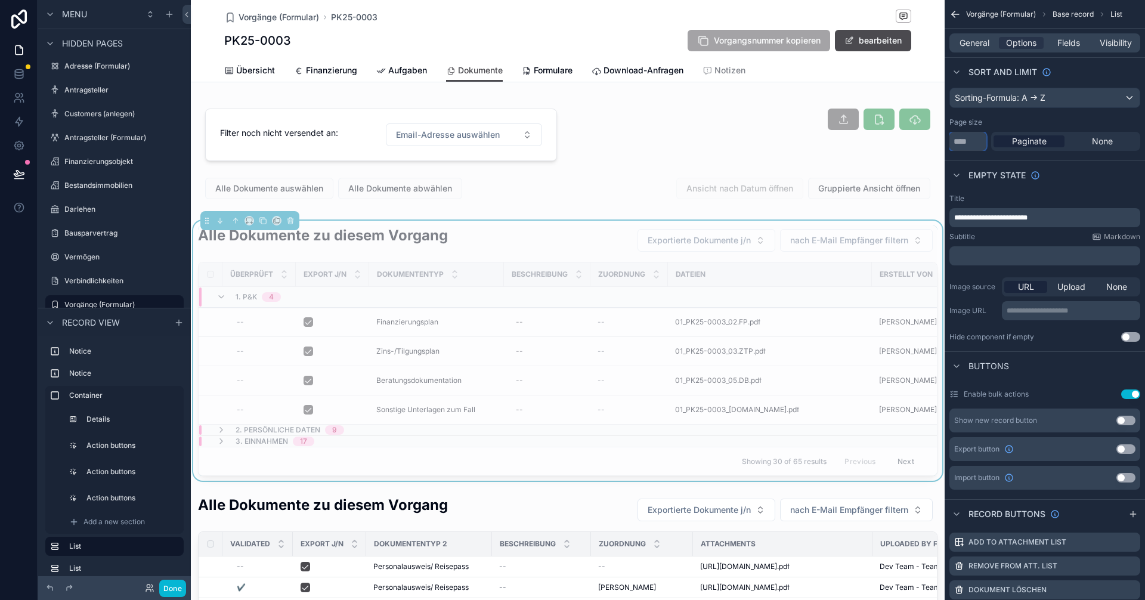
click at [966, 146] on input "**" at bounding box center [967, 141] width 37 height 19
type input "*"
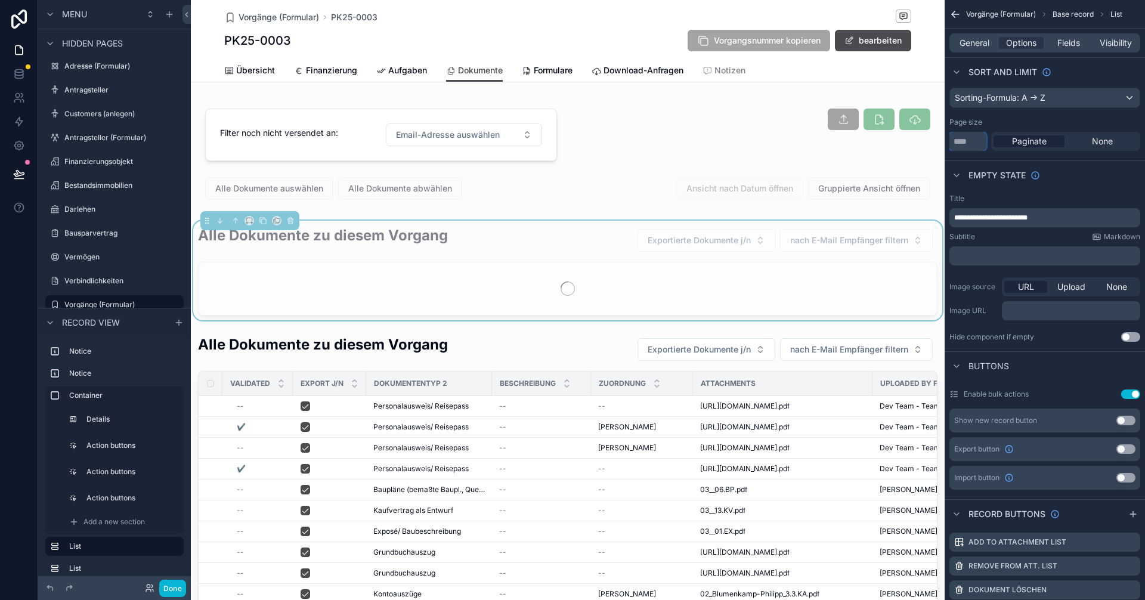
type input "***"
click at [1072, 160] on div "Empty state" at bounding box center [1045, 174] width 200 height 29
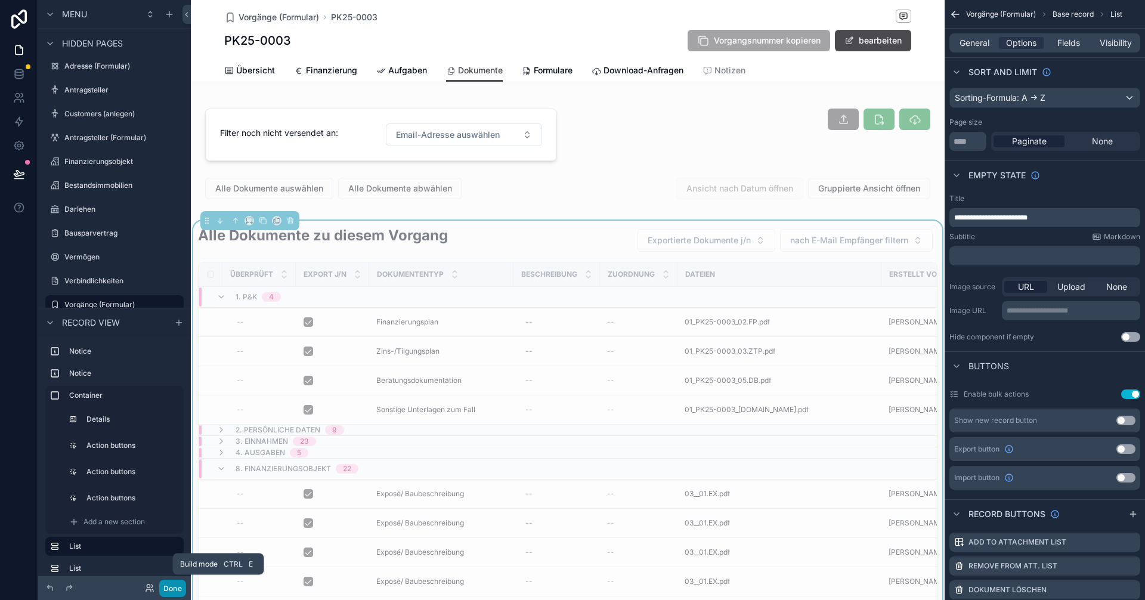
click at [172, 591] on button "Done" at bounding box center [172, 588] width 27 height 17
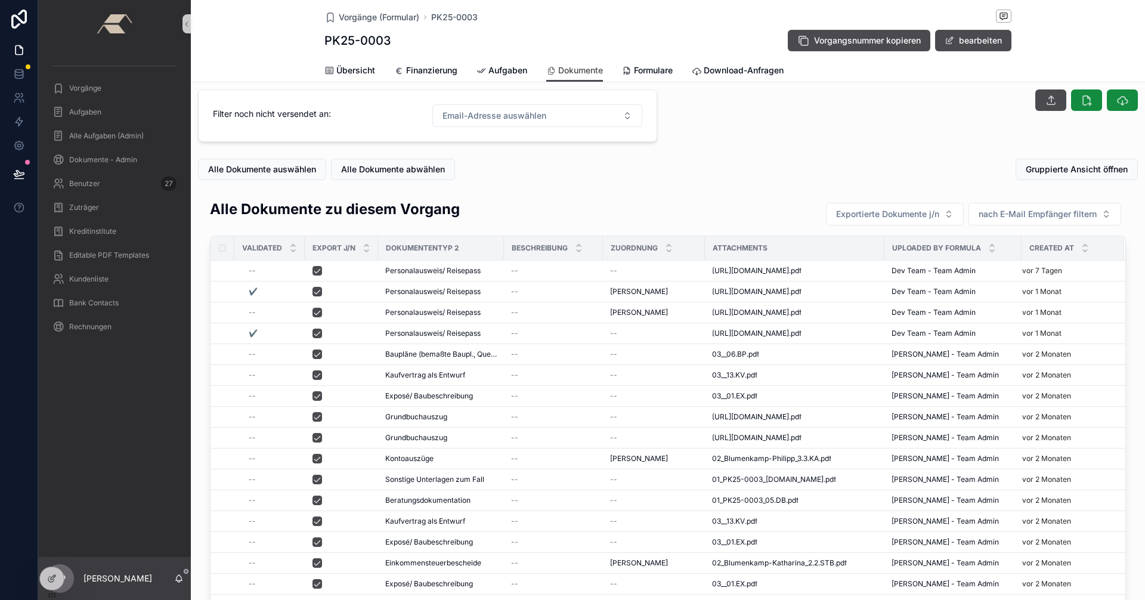
scroll to position [0, 0]
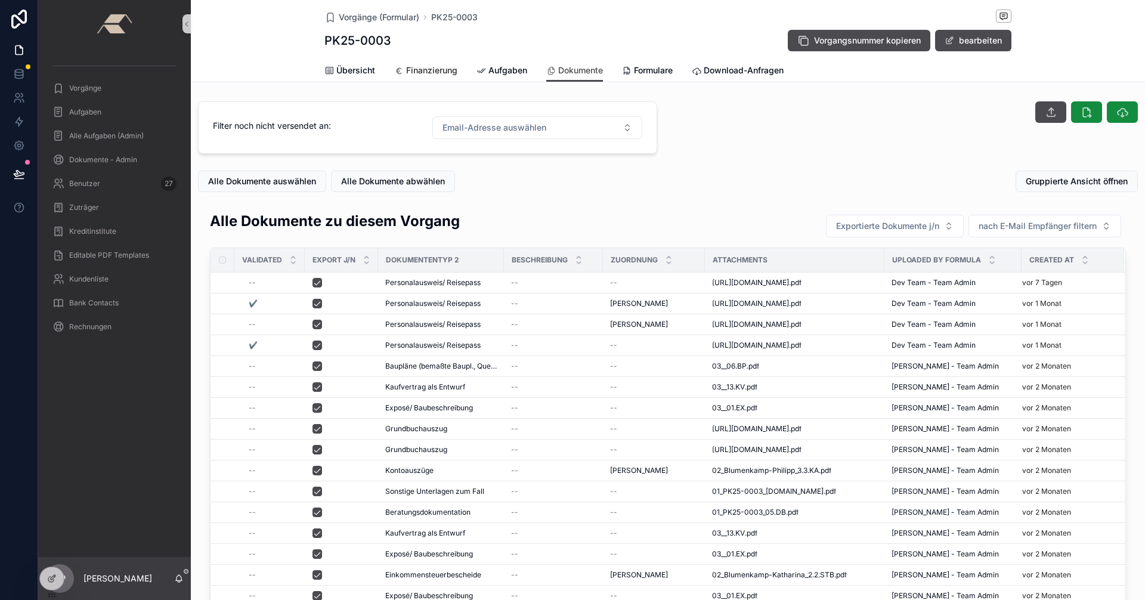
click at [429, 63] on link "Finanzierung" at bounding box center [425, 72] width 63 height 24
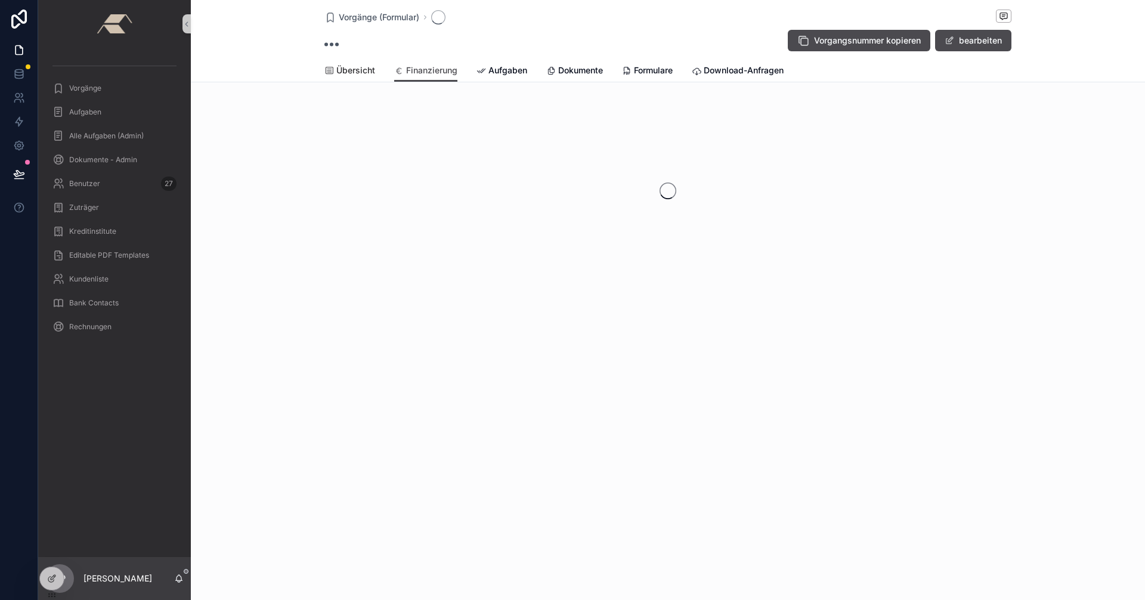
click at [350, 67] on span "Übersicht" at bounding box center [355, 70] width 39 height 12
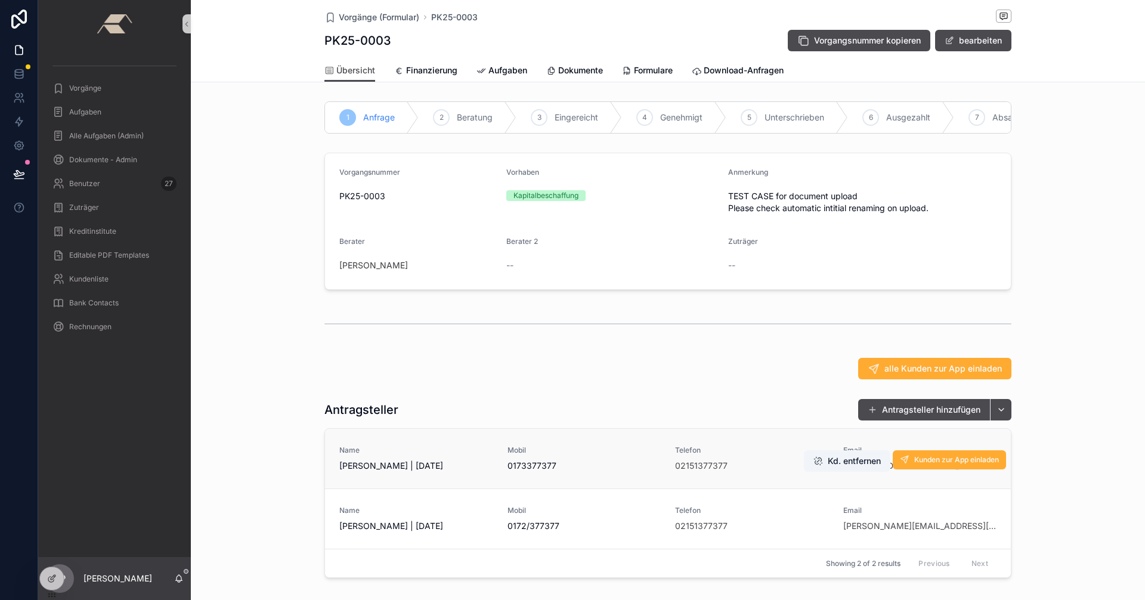
click at [444, 454] on link "Name Philipp Blumenkamp | 25.08.1993 Mobil 0173377377 Telefon 02151377377 Email…" at bounding box center [668, 459] width 686 height 60
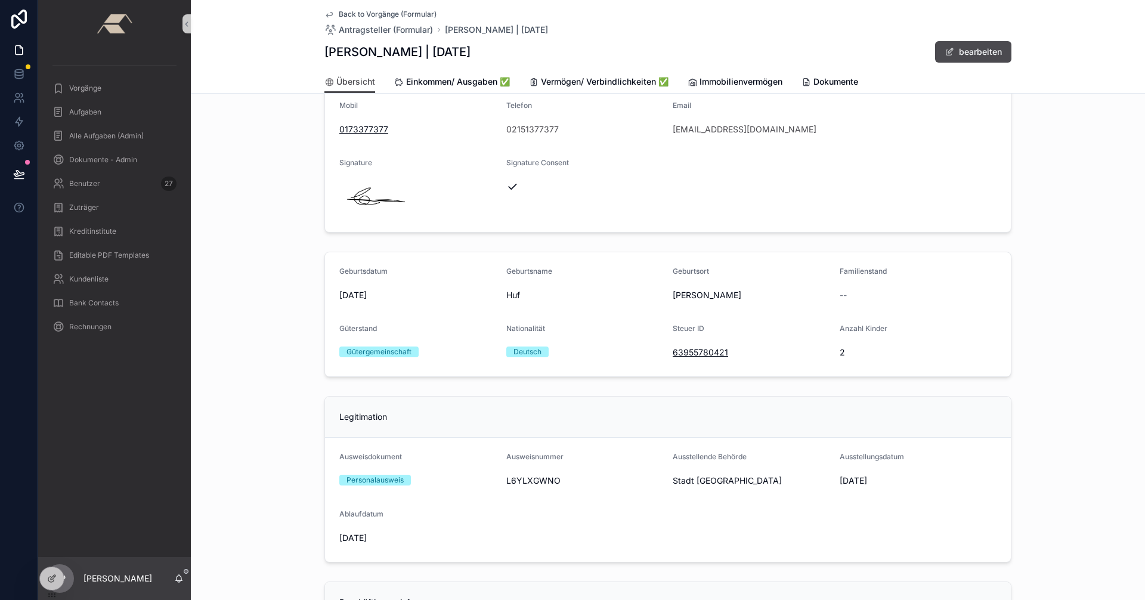
scroll to position [239, 0]
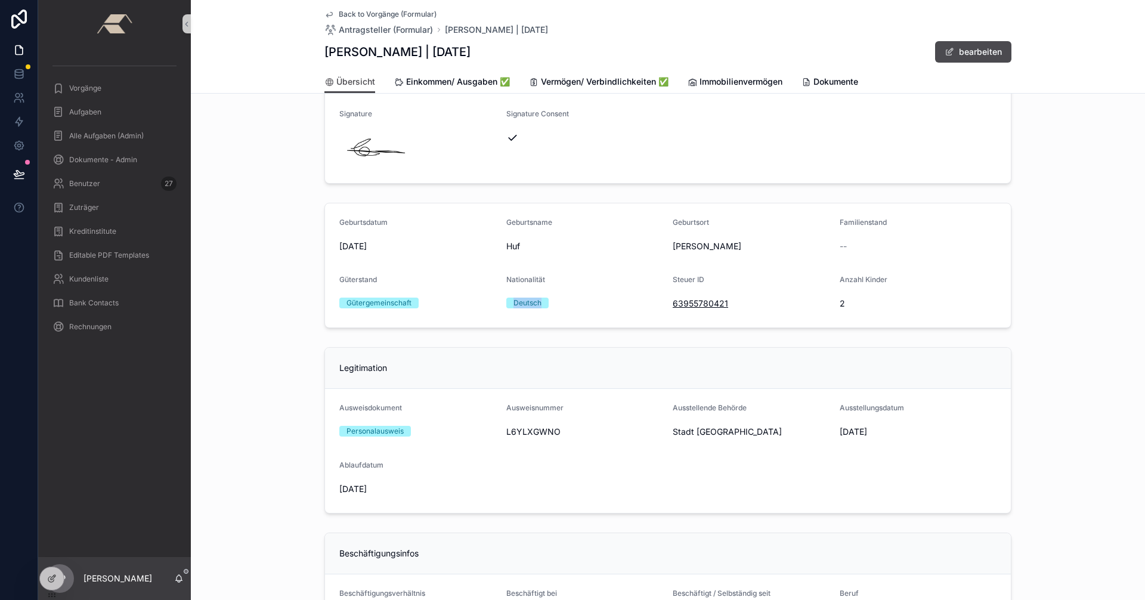
drag, startPoint x: 510, startPoint y: 303, endPoint x: 593, endPoint y: 300, distance: 83.6
click at [574, 302] on div "Deutsch" at bounding box center [584, 303] width 157 height 11
click at [577, 319] on form "Geburtsdatum 25.8.1993 Geburtsname Huf Geburtsort Kempen Familienstand -- Güter…" at bounding box center [668, 265] width 686 height 124
drag, startPoint x: 508, startPoint y: 301, endPoint x: 574, endPoint y: 301, distance: 66.2
click at [561, 301] on div "Deutsch" at bounding box center [584, 303] width 157 height 11
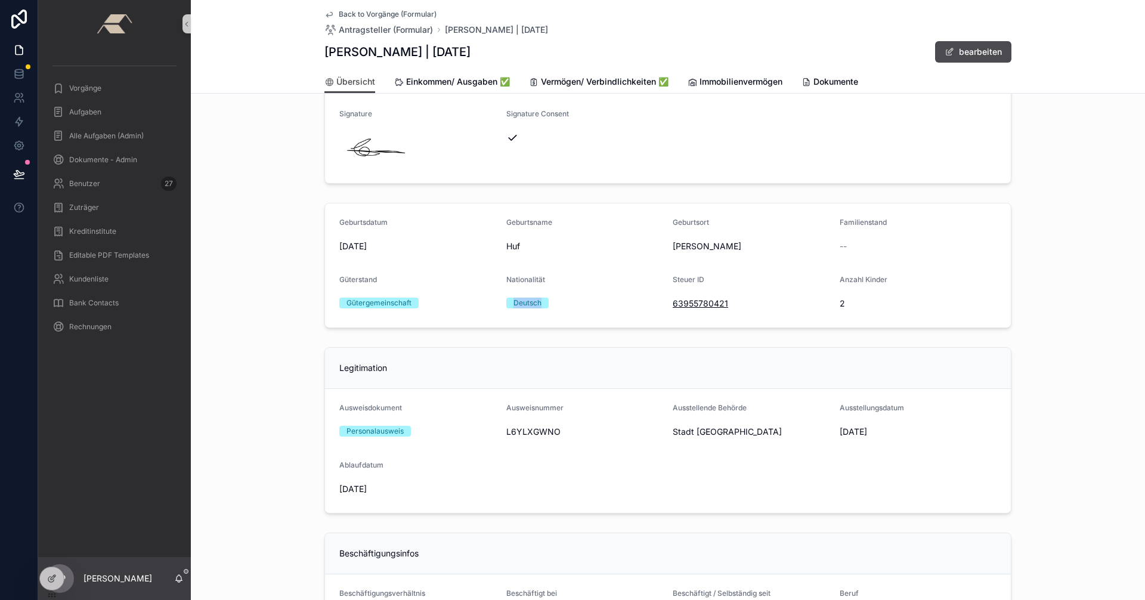
click at [567, 312] on div "Nationalität Deutsch" at bounding box center [584, 294] width 157 height 38
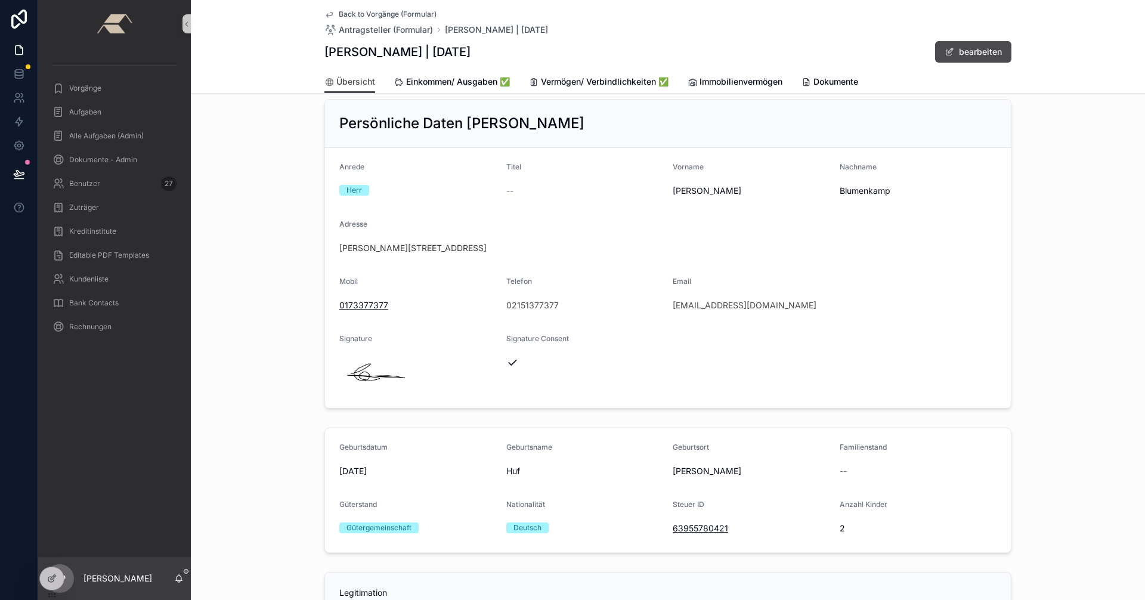
scroll to position [0, 0]
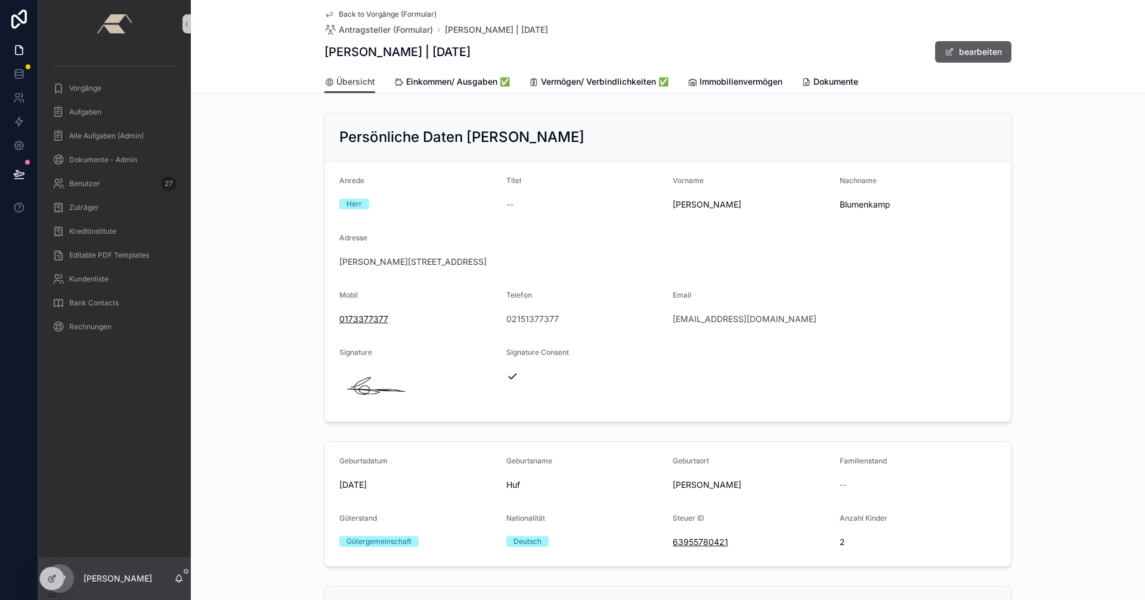
click at [952, 54] on button "bearbeiten" at bounding box center [973, 51] width 76 height 21
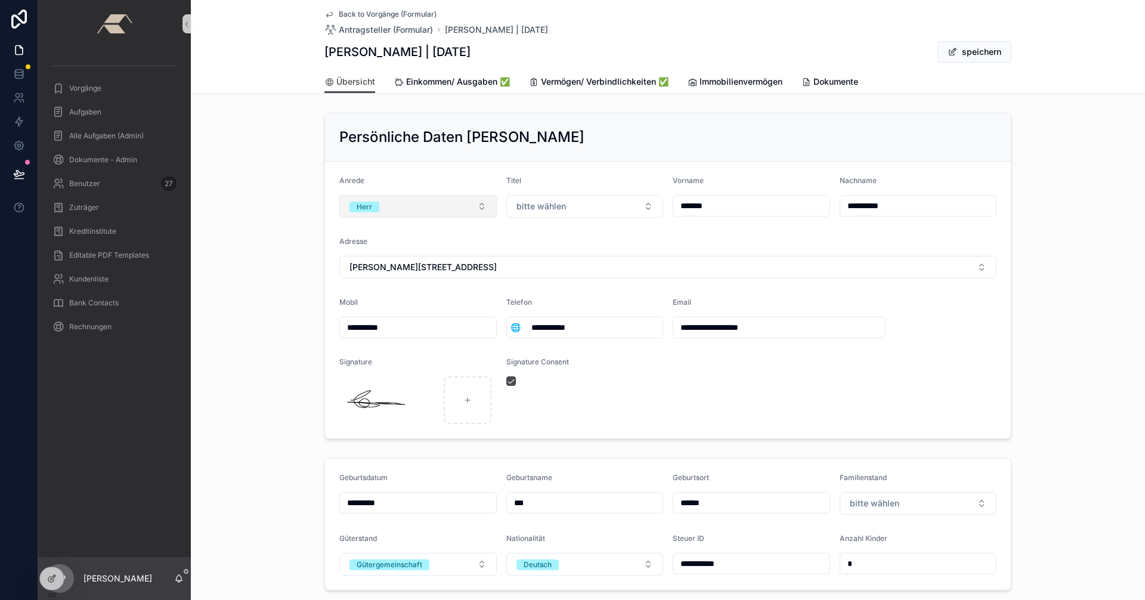
click at [483, 208] on button "Herr" at bounding box center [417, 206] width 157 height 23
click at [264, 183] on div "**********" at bounding box center [668, 276] width 954 height 336
click at [978, 58] on button "speichern" at bounding box center [975, 51] width 74 height 21
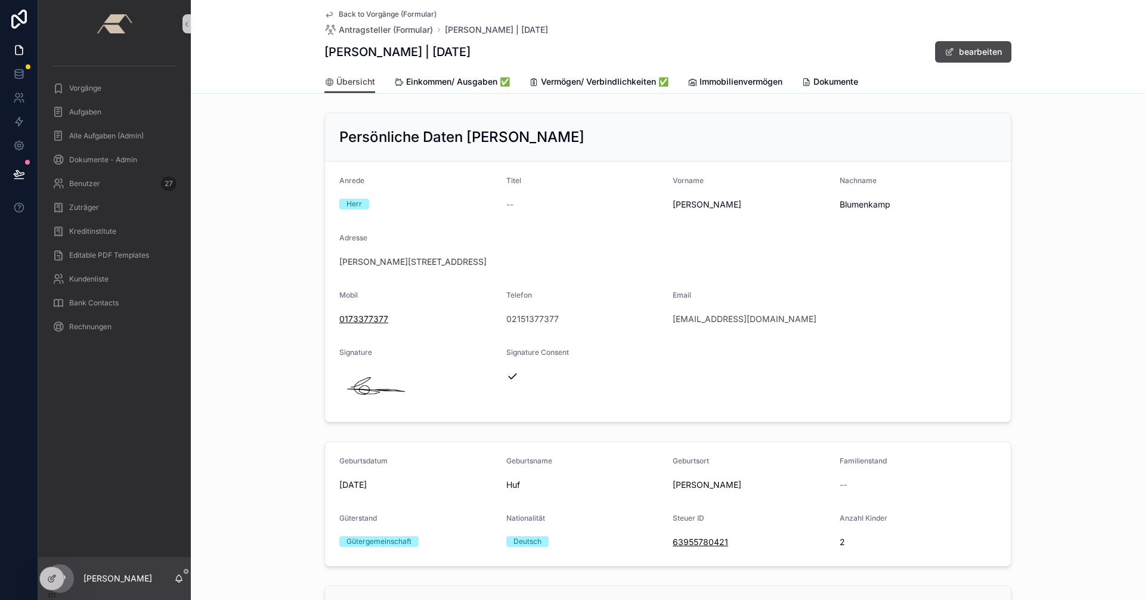
click at [345, 14] on span "Back to Vorgänge (Formular)" at bounding box center [388, 15] width 98 height 10
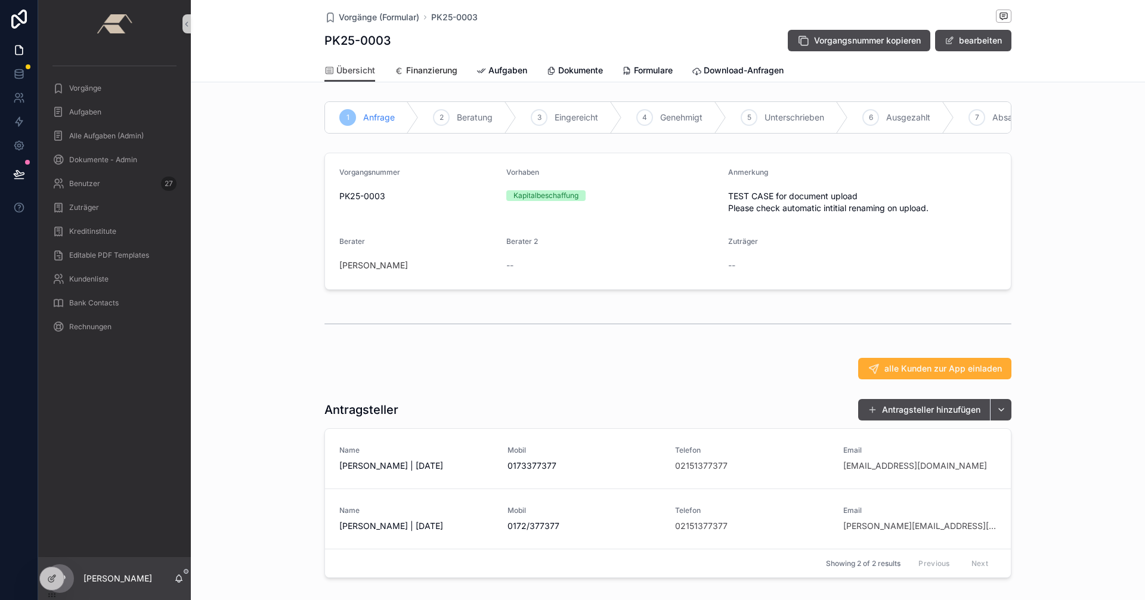
click at [438, 66] on span "Finanzierung" at bounding box center [431, 70] width 51 height 12
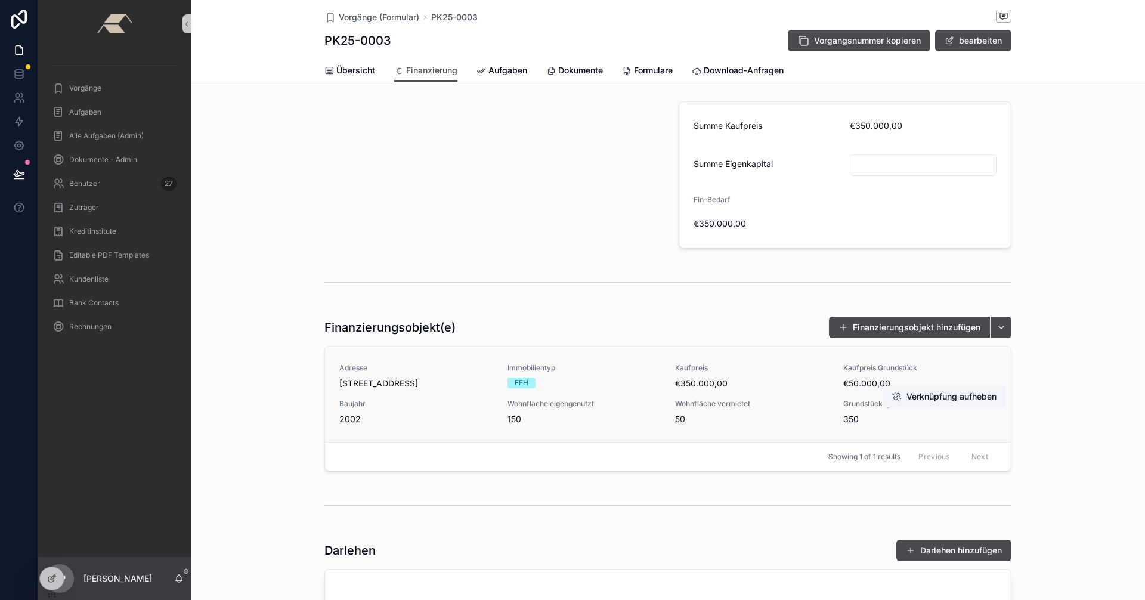
click at [645, 360] on link "Adresse Lütticher Str. 39, 46147 Oberhausen Immobilientyp EFH Kaufpreis €350.00…" at bounding box center [668, 394] width 686 height 95
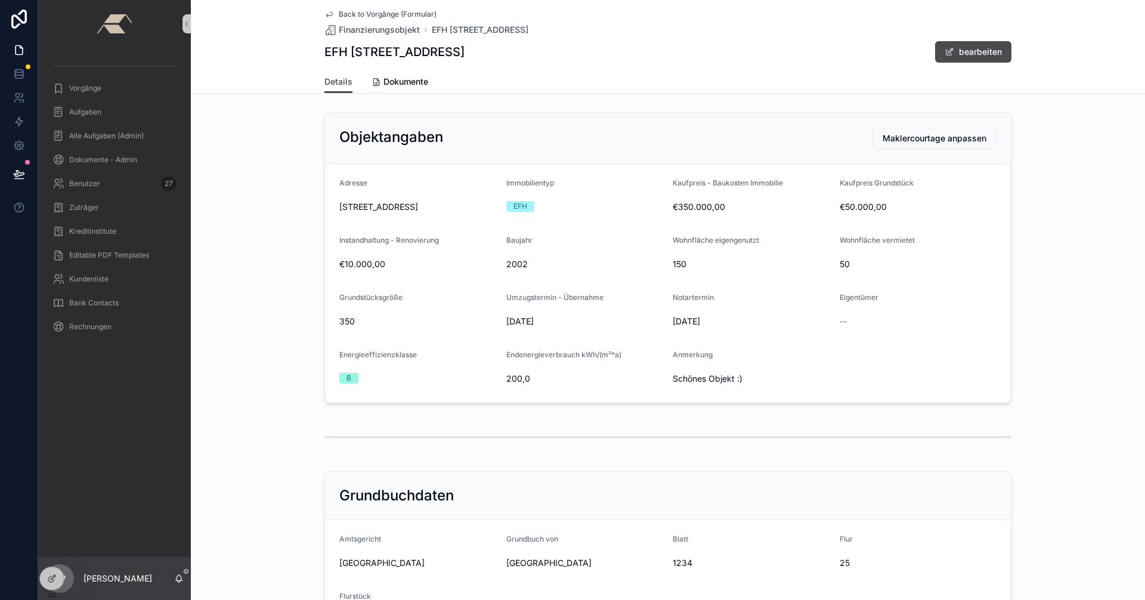
click at [374, 18] on span "Back to Vorgänge (Formular)" at bounding box center [388, 15] width 98 height 10
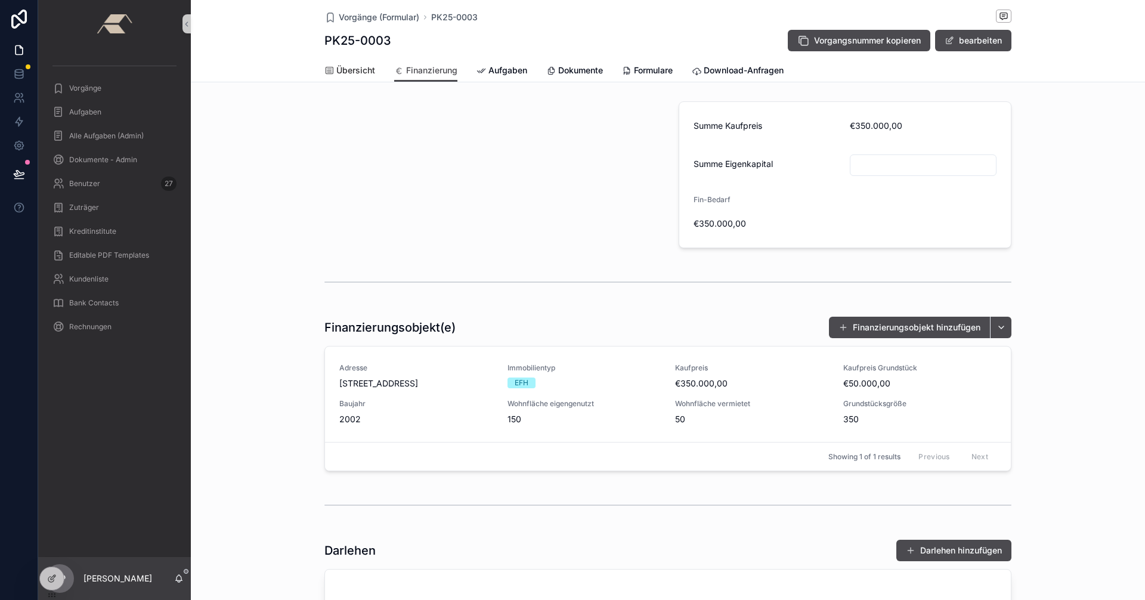
click at [348, 75] on span "Übersicht" at bounding box center [355, 70] width 39 height 12
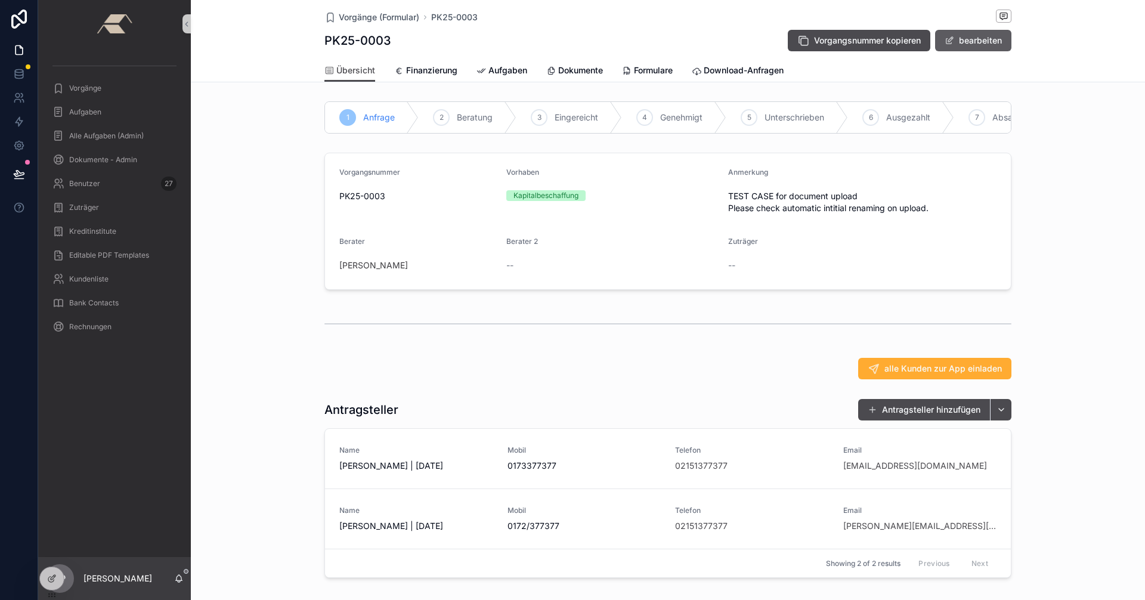
click at [964, 35] on button "bearbeiten" at bounding box center [973, 40] width 76 height 21
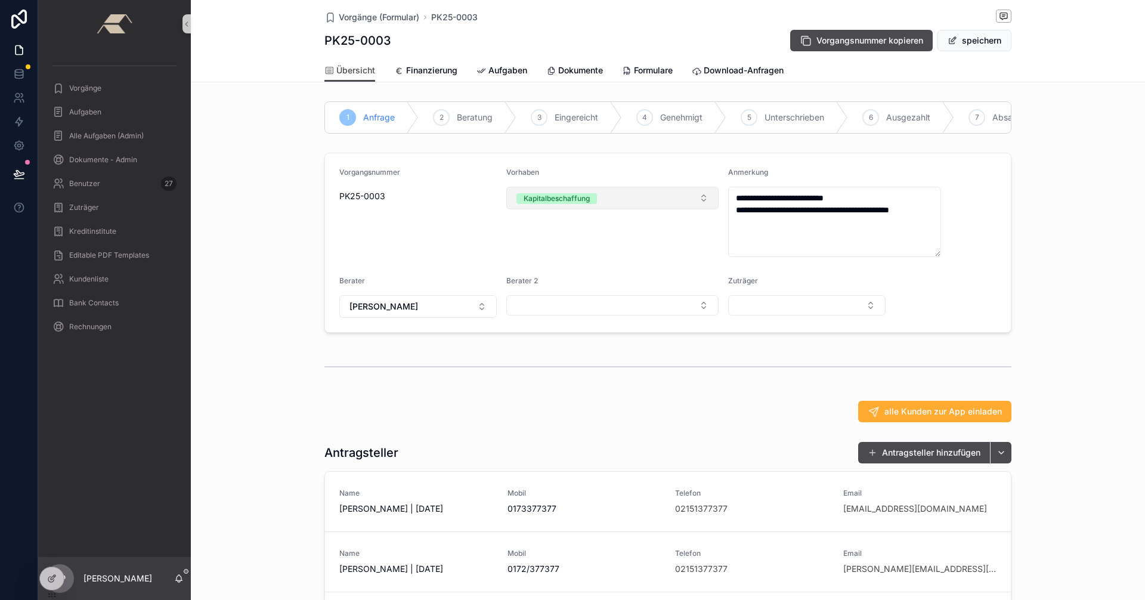
click at [703, 206] on button "Kapitalbeschaffung" at bounding box center [612, 198] width 213 height 23
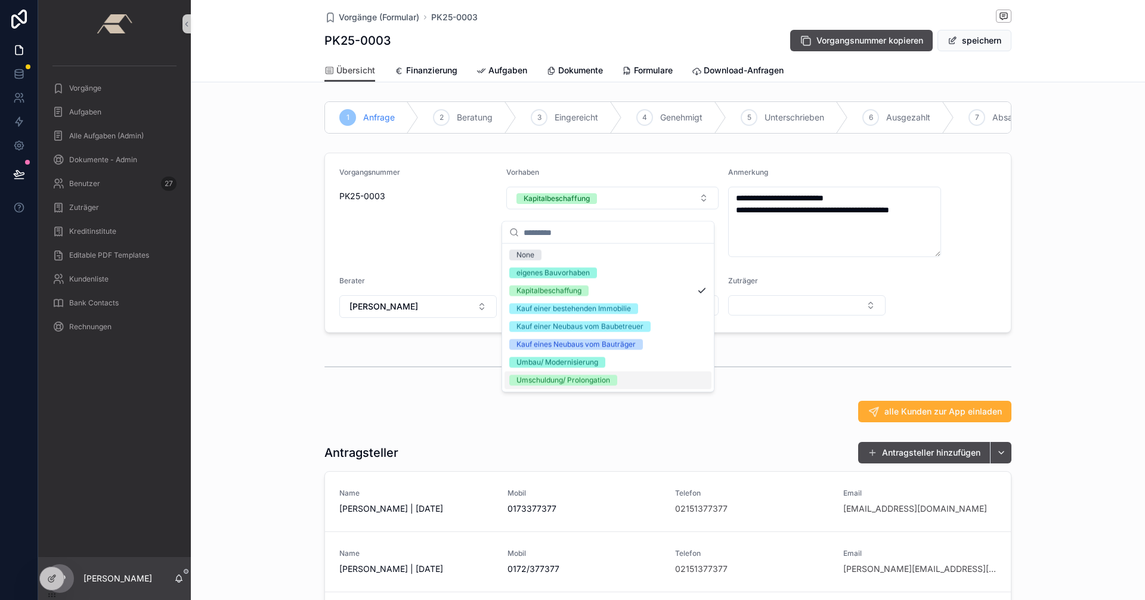
click at [587, 408] on div "alle Kunden zur App einladen" at bounding box center [668, 411] width 954 height 31
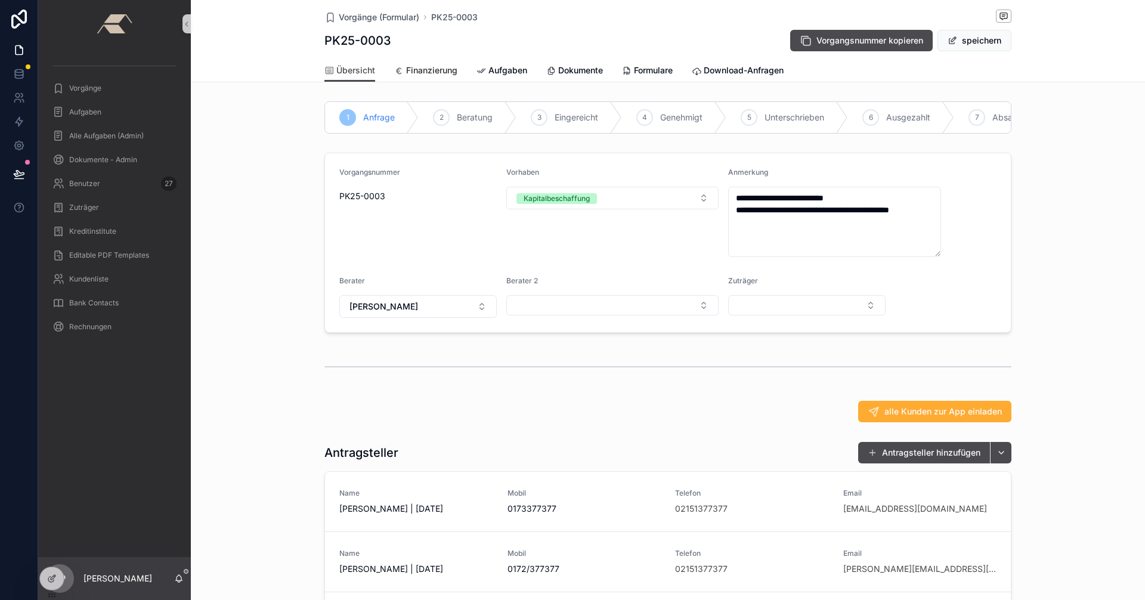
click at [425, 70] on span "Finanzierung" at bounding box center [431, 70] width 51 height 12
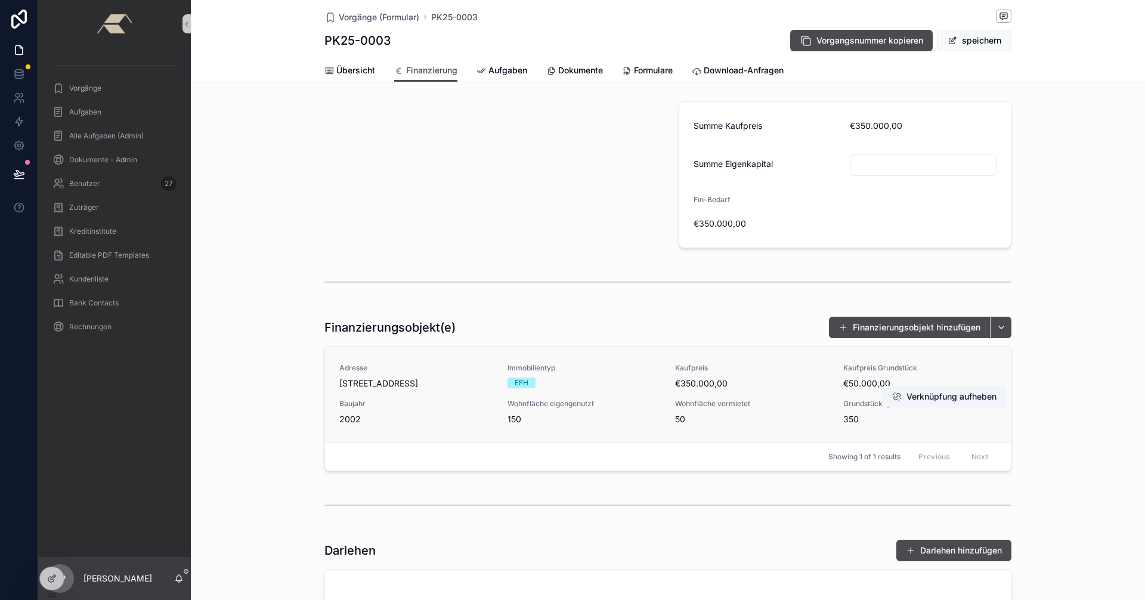
click at [433, 365] on span "Adresse" at bounding box center [416, 368] width 154 height 10
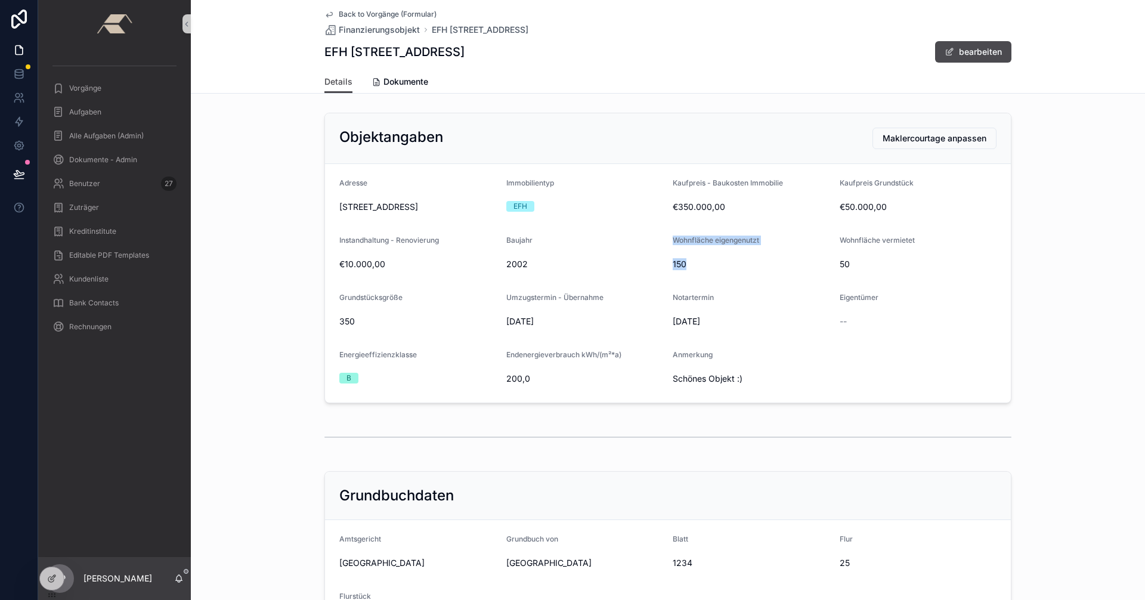
drag, startPoint x: 668, startPoint y: 236, endPoint x: 727, endPoint y: 267, distance: 66.4
click at [727, 267] on form "Adresse Lütticher Str. 39, 46147 Oberhausen Immobilientyp EFH Kaufpreis - Bauko…" at bounding box center [668, 283] width 686 height 239
click at [682, 261] on span "150" at bounding box center [751, 264] width 157 height 12
drag, startPoint x: 668, startPoint y: 264, endPoint x: 709, endPoint y: 261, distance: 40.6
click at [709, 261] on form "Adresse Lütticher Str. 39, 46147 Oberhausen Immobilientyp EFH Kaufpreis - Bauko…" at bounding box center [668, 283] width 686 height 239
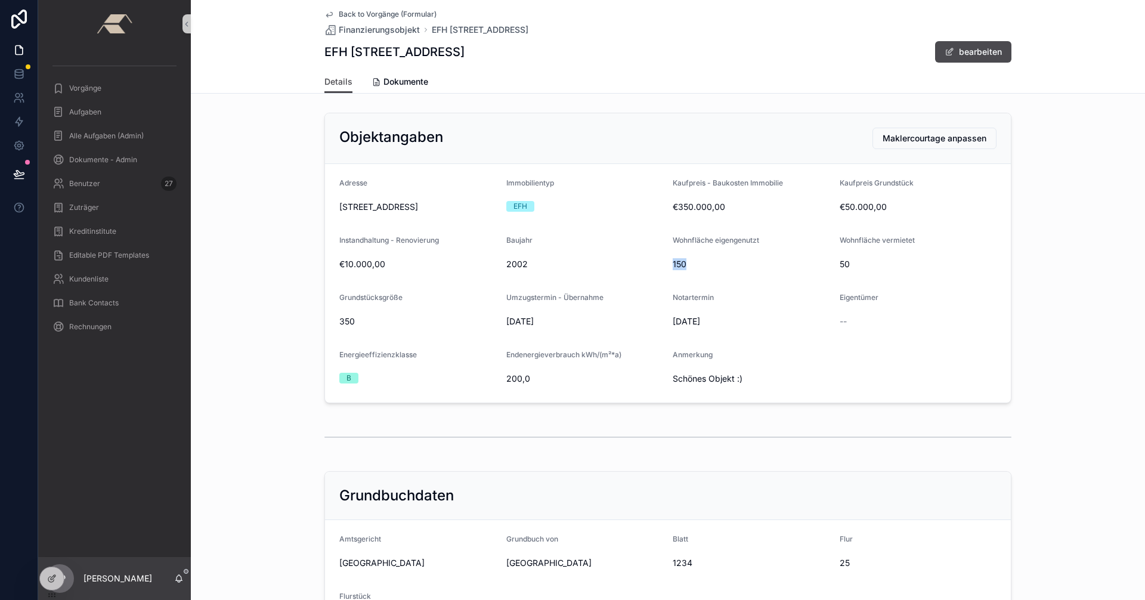
drag, startPoint x: 502, startPoint y: 321, endPoint x: 564, endPoint y: 320, distance: 62.0
click at [564, 320] on span "31.12.2025" at bounding box center [584, 322] width 157 height 12
drag, startPoint x: 395, startPoint y: 205, endPoint x: 502, endPoint y: 206, distance: 106.8
click at [501, 206] on form "Adresse Lütticher Str. 39, 46147 Oberhausen Immobilientyp EFH Kaufpreis - Bauko…" at bounding box center [668, 283] width 686 height 239
click at [360, 13] on span "Back to Vorgänge (Formular)" at bounding box center [388, 15] width 98 height 10
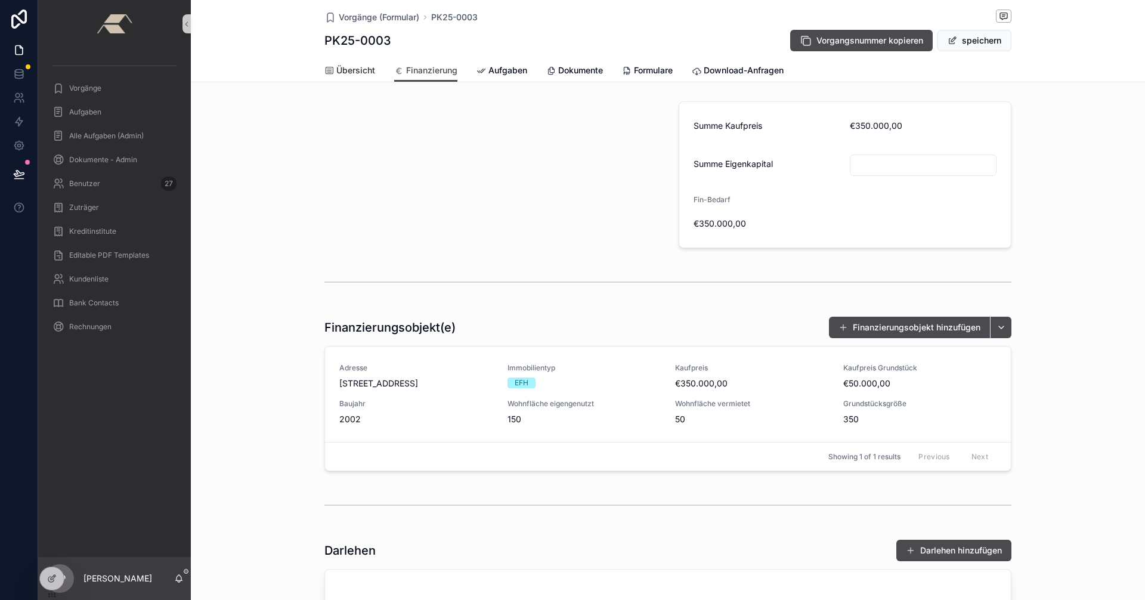
click at [356, 70] on span "Übersicht" at bounding box center [355, 70] width 39 height 12
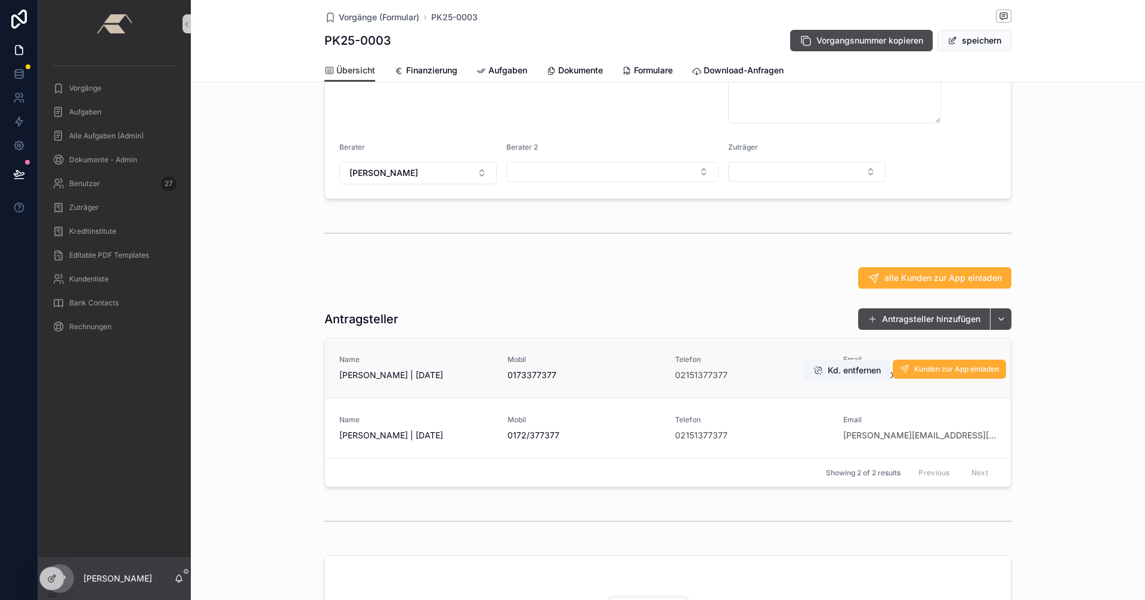
scroll to position [179, 0]
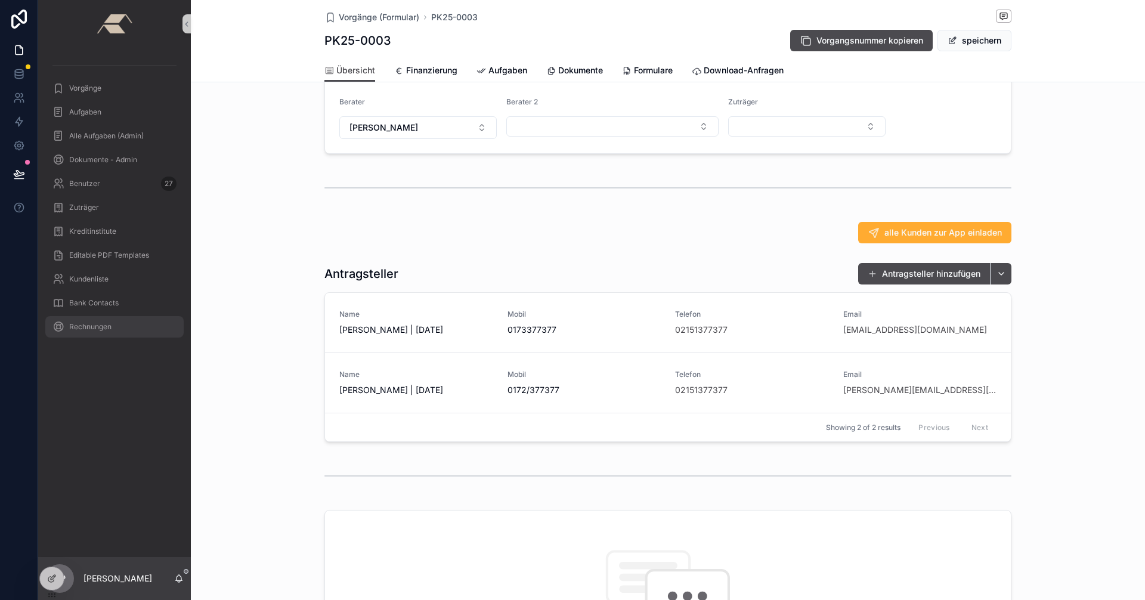
click at [92, 323] on span "Rechnungen" at bounding box center [90, 327] width 42 height 10
